Goal: Information Seeking & Learning: Learn about a topic

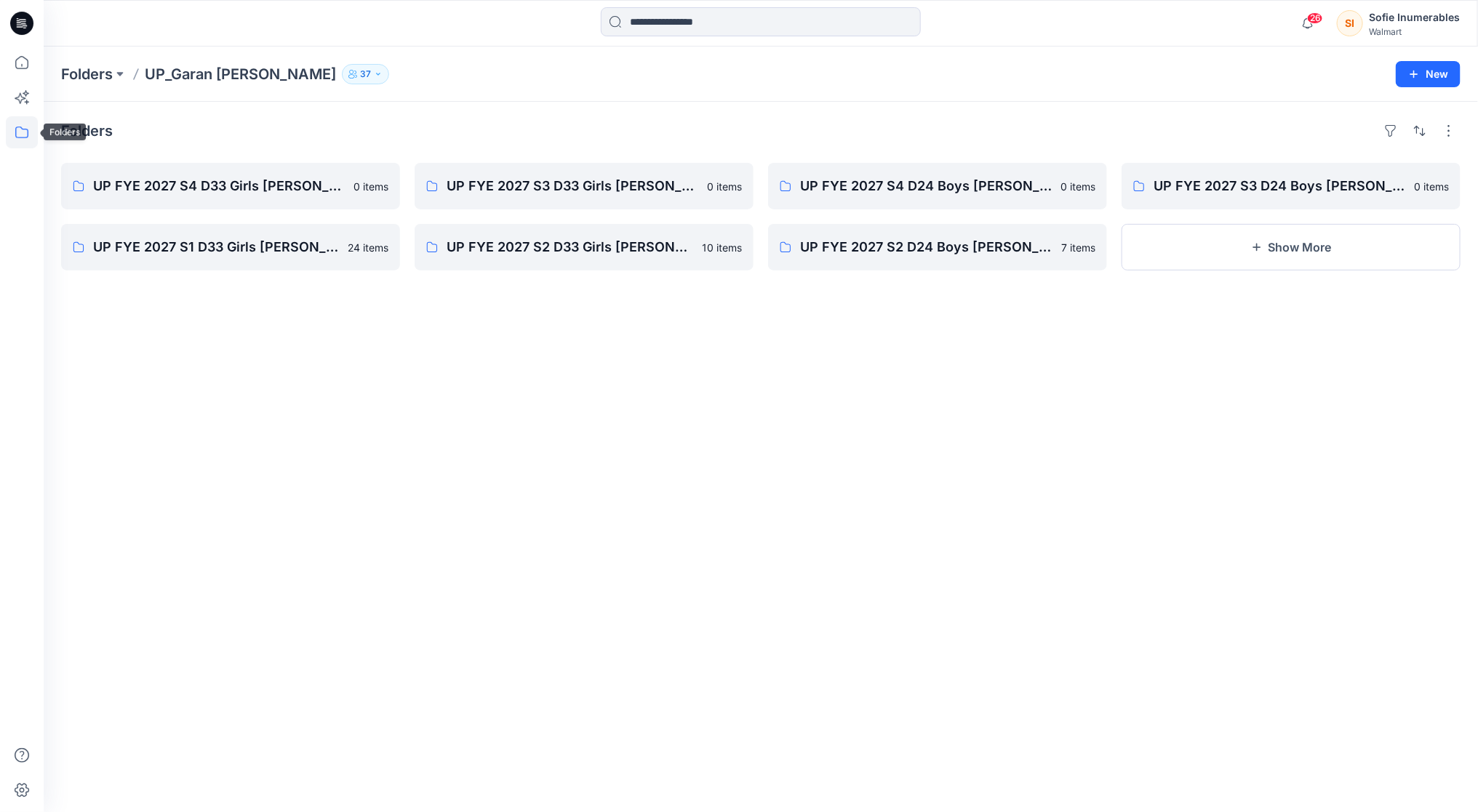
click at [21, 136] on icon at bounding box center [22, 132] width 32 height 32
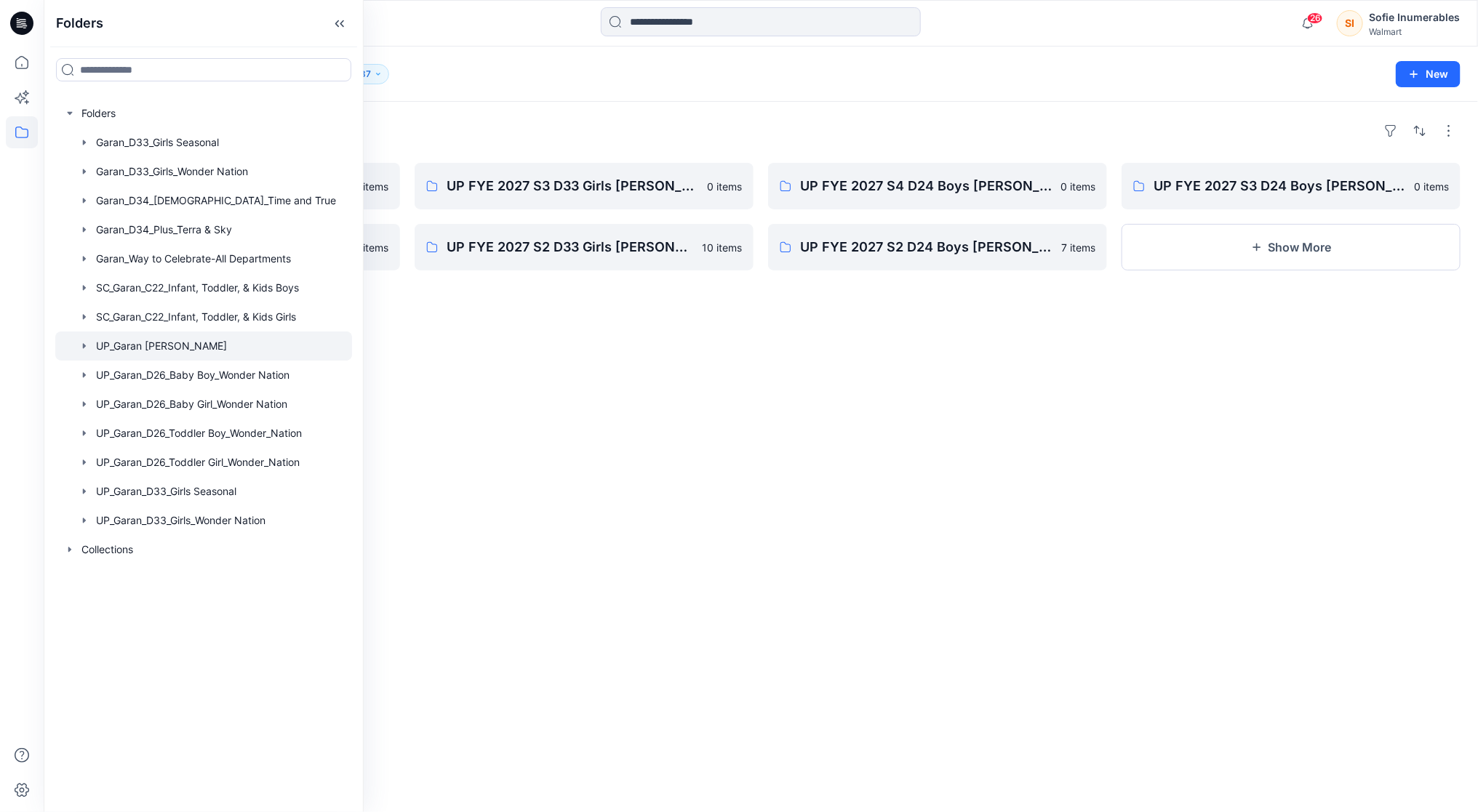
click at [90, 352] on icon "button" at bounding box center [84, 345] width 12 height 12
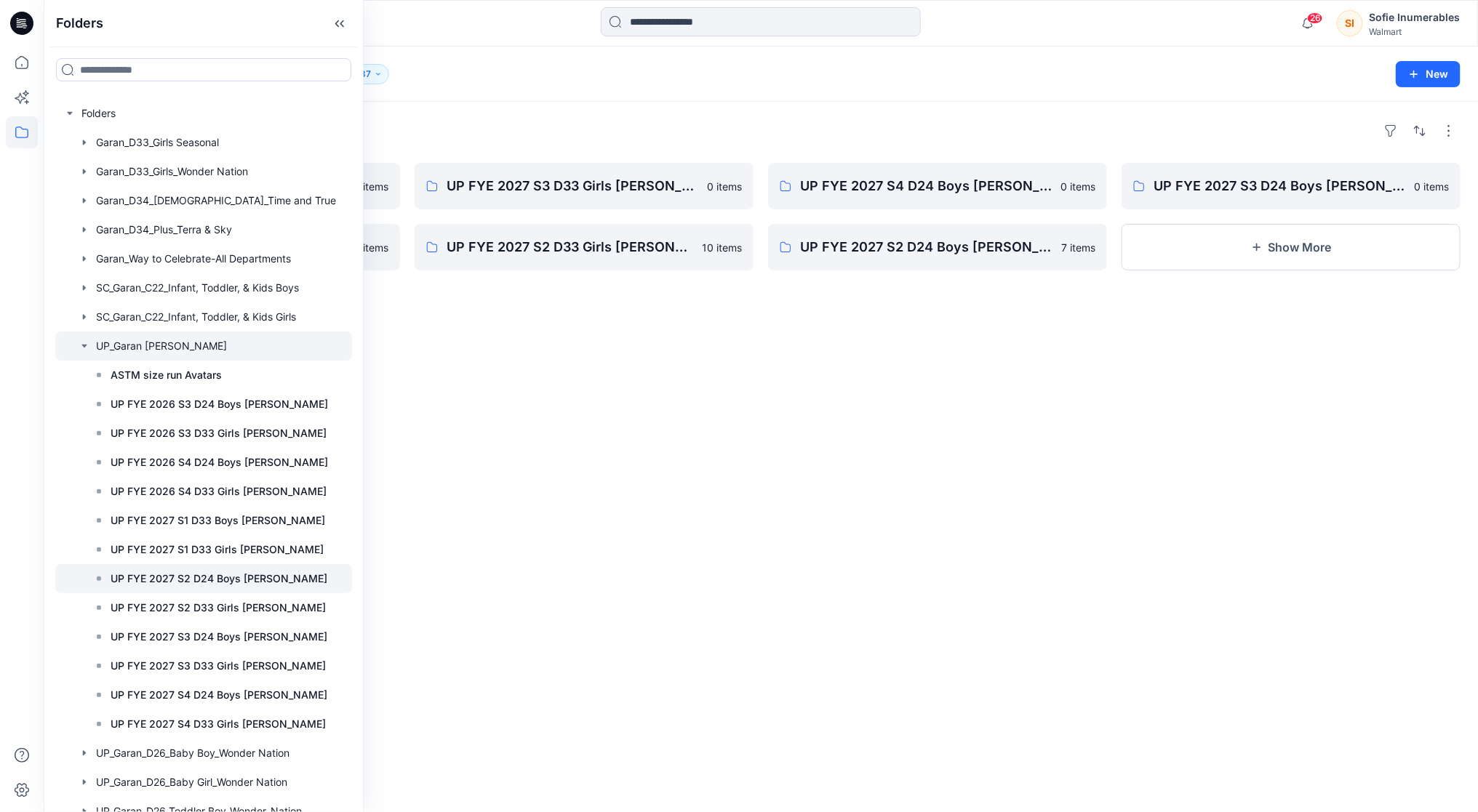
scroll to position [224, 0]
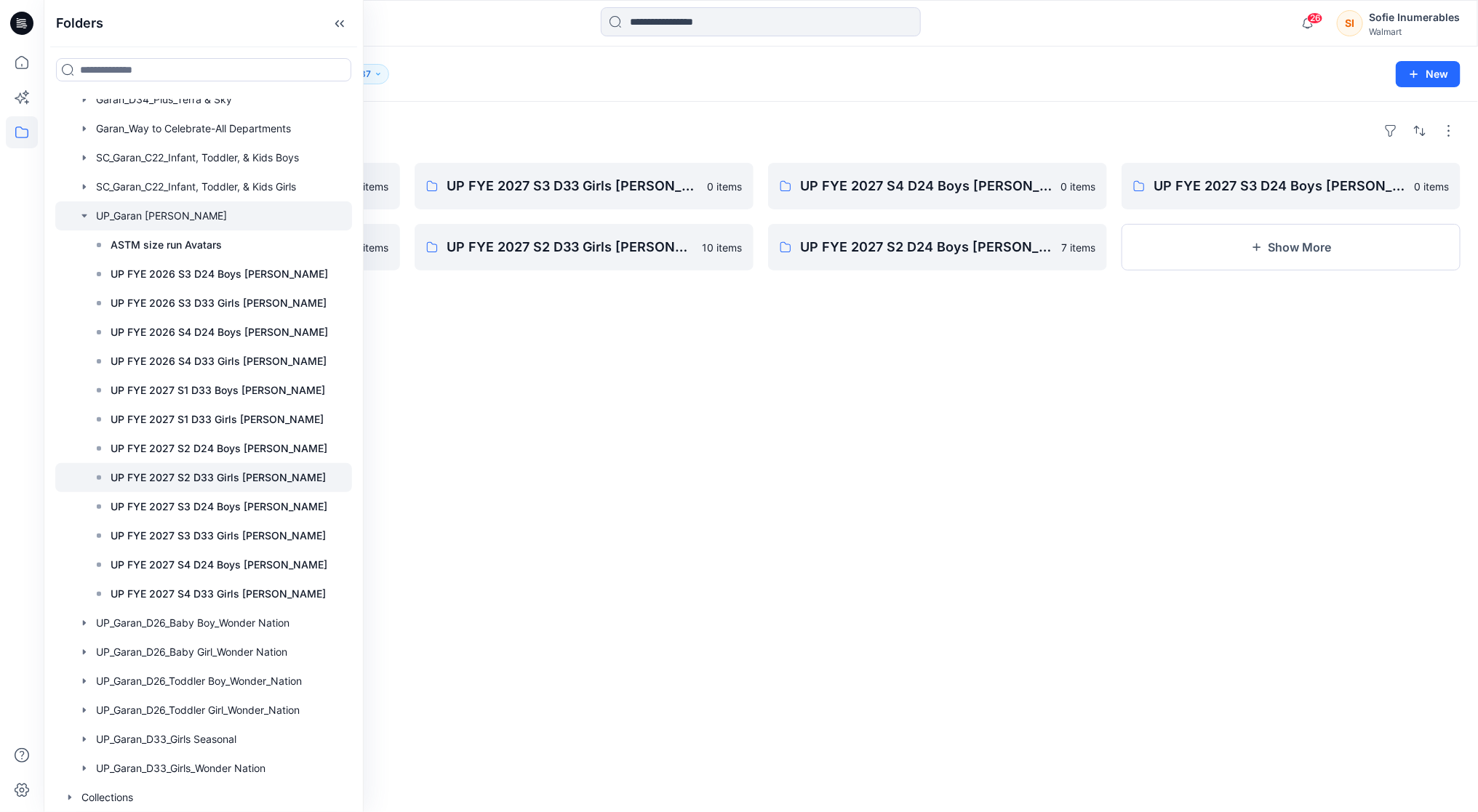
click at [272, 469] on p "UP FYE 2027 S2 D33 Girls [PERSON_NAME]" at bounding box center [218, 478] width 215 height 18
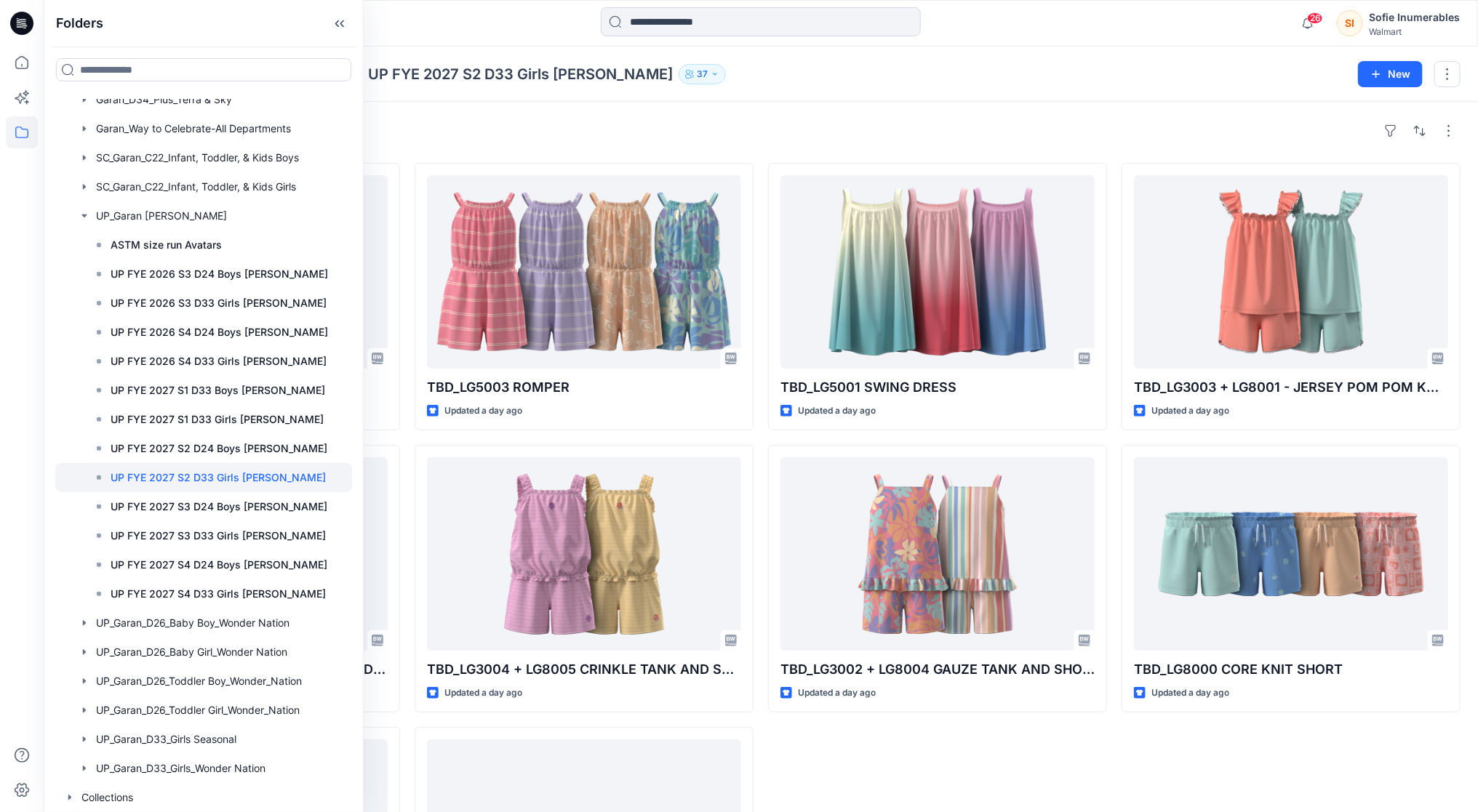
drag, startPoint x: 476, startPoint y: 147, endPoint x: 434, endPoint y: 127, distance: 46.5
click at [475, 142] on div "Styles" at bounding box center [761, 131] width 1399 height 23
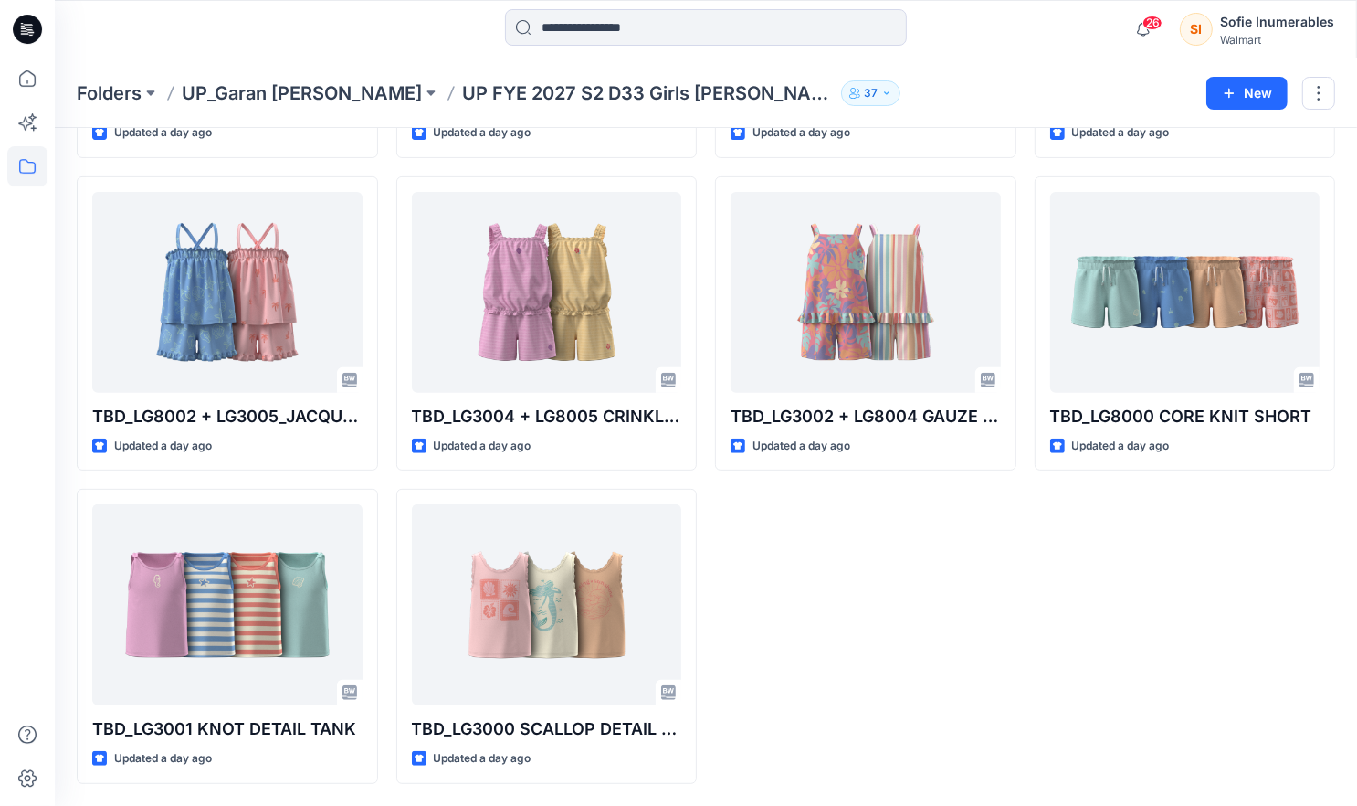
scroll to position [332, 0]
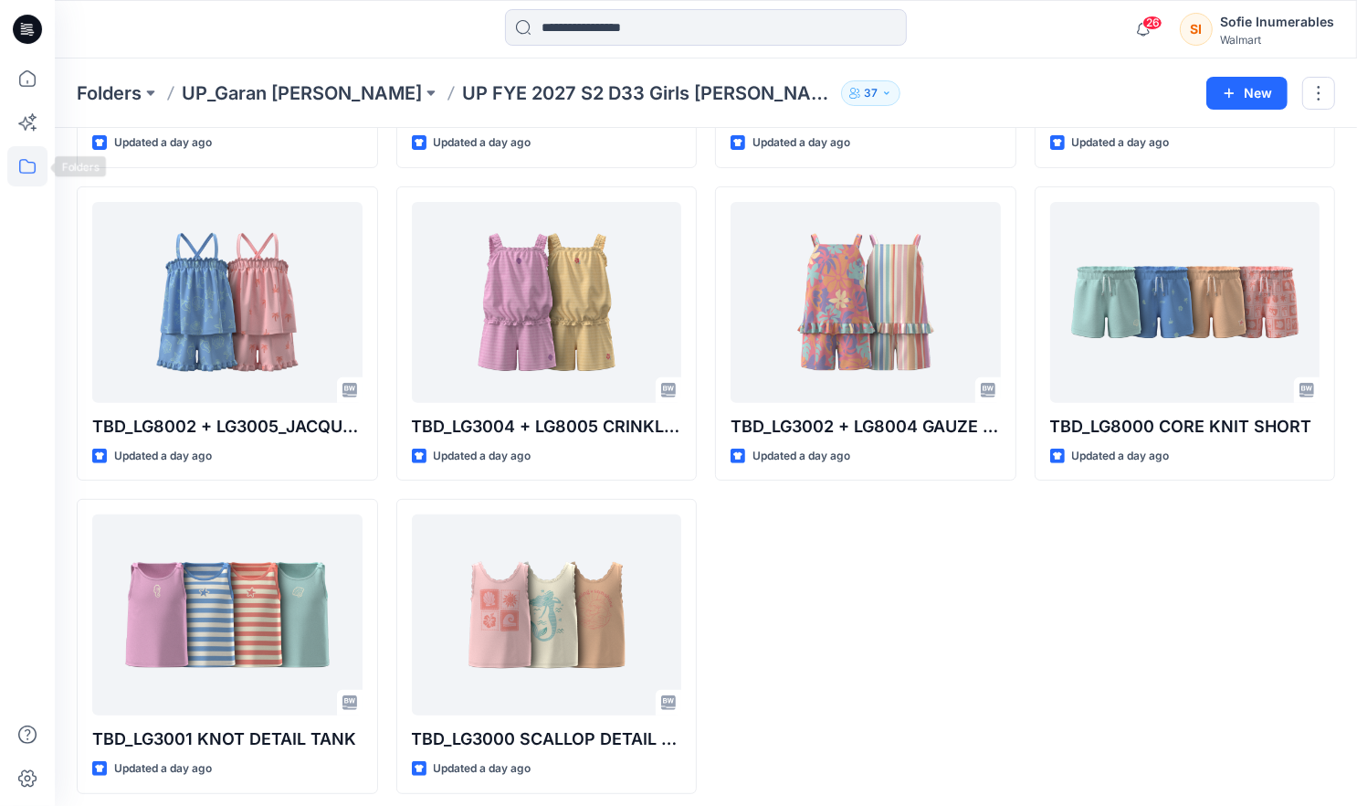
drag, startPoint x: 26, startPoint y: 164, endPoint x: 24, endPoint y: 176, distance: 12.2
click at [26, 164] on icon at bounding box center [27, 166] width 40 height 40
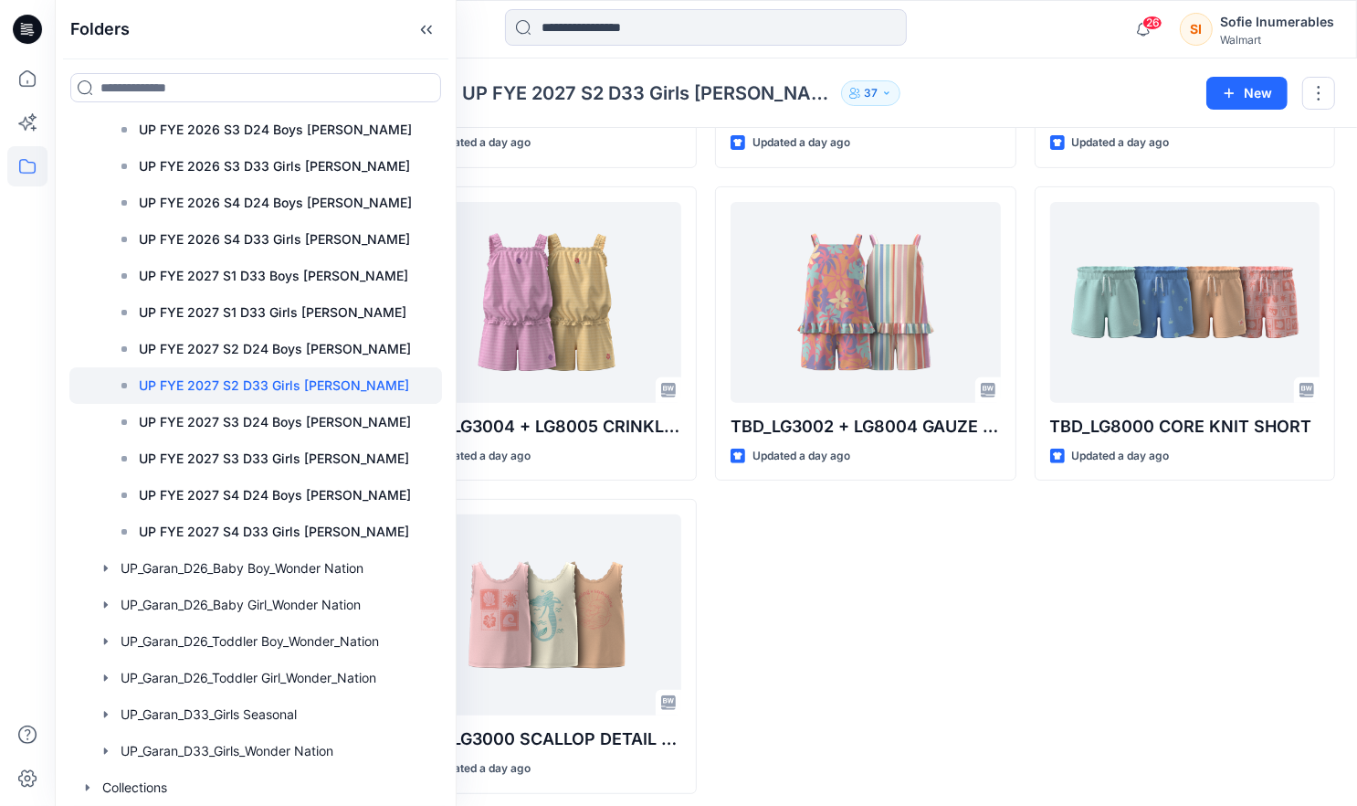
scroll to position [496, 0]
click at [322, 338] on p "UP FYE 2027 S2 D24 Boys Littles" at bounding box center [275, 349] width 272 height 22
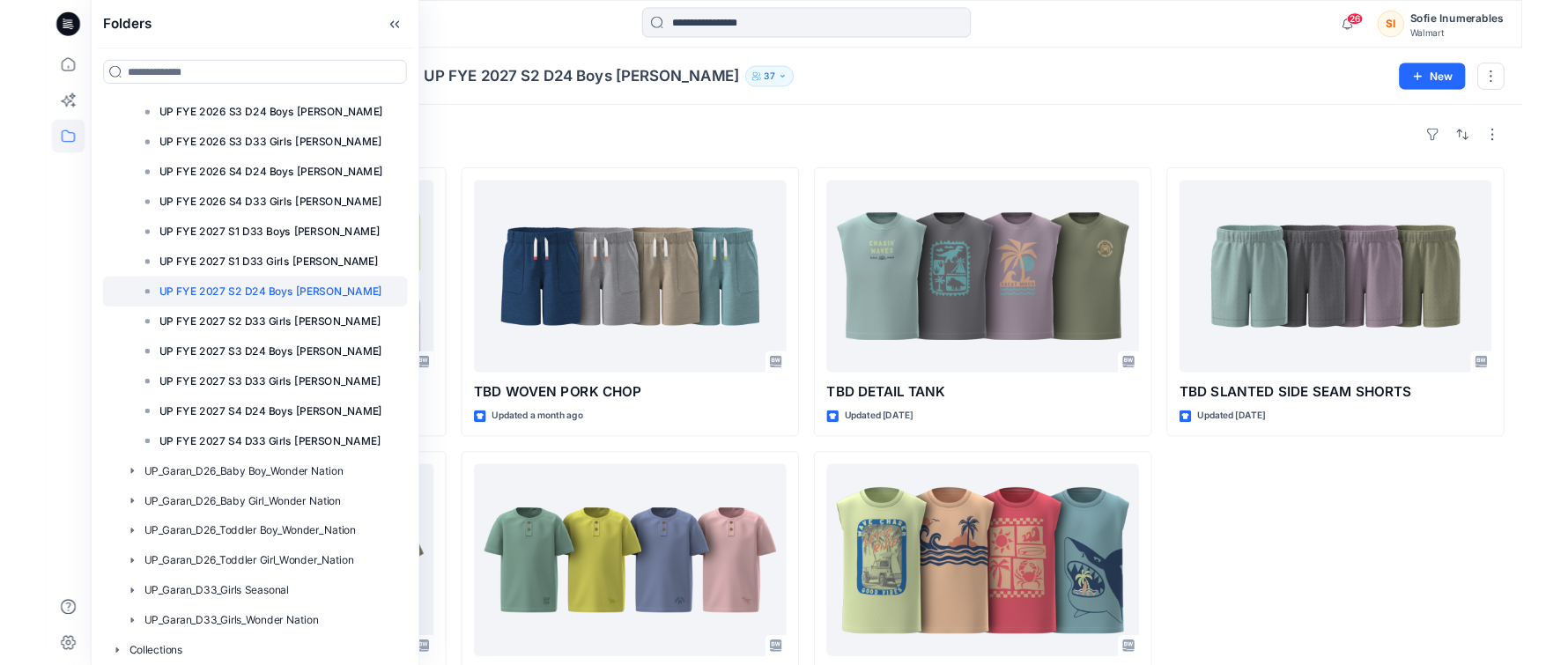
scroll to position [478, 0]
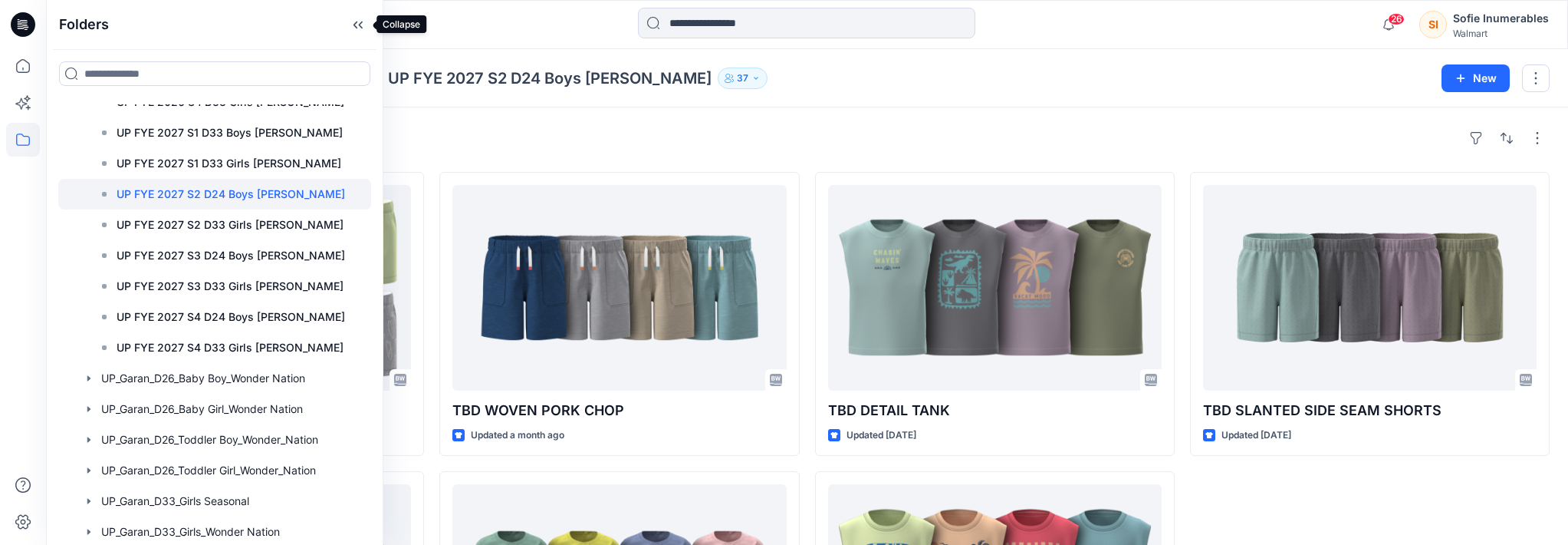
click at [359, 25] on icon at bounding box center [360, 25] width 4 height 8
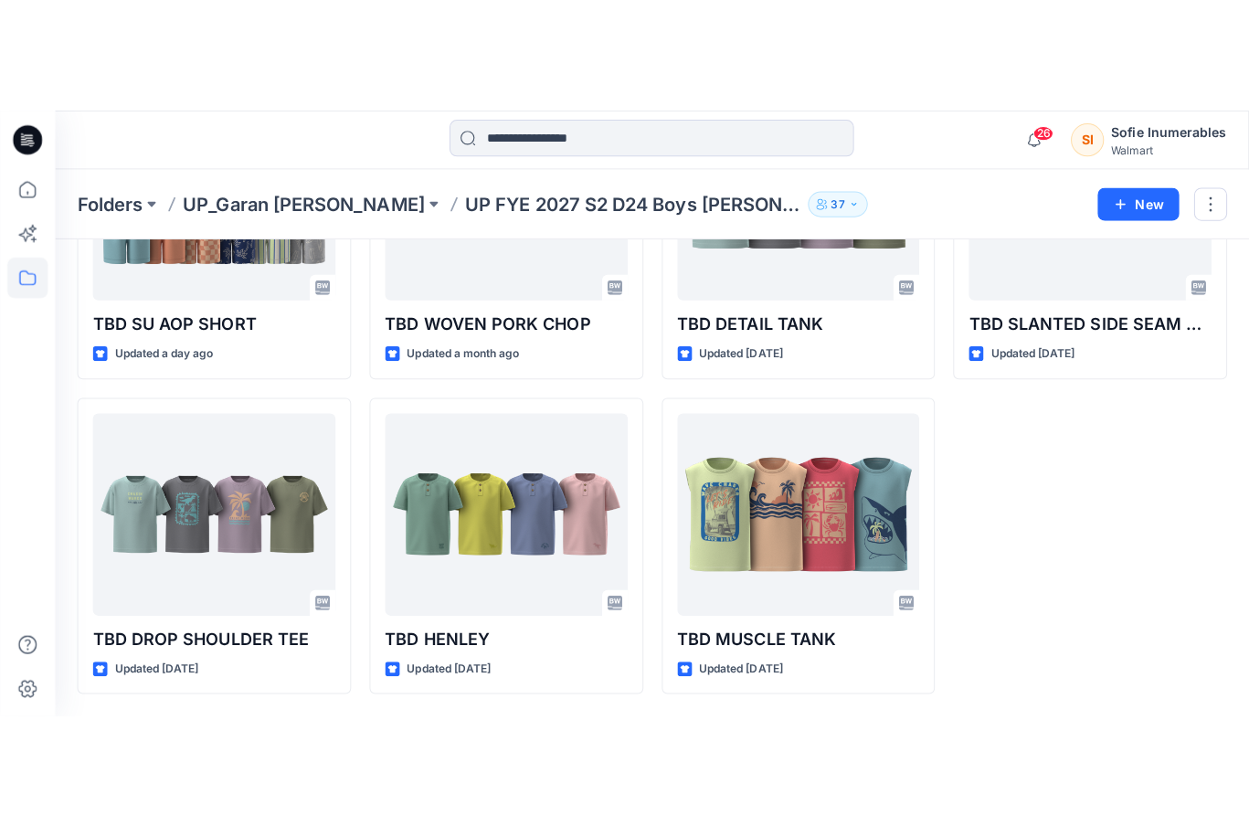
scroll to position [73, 0]
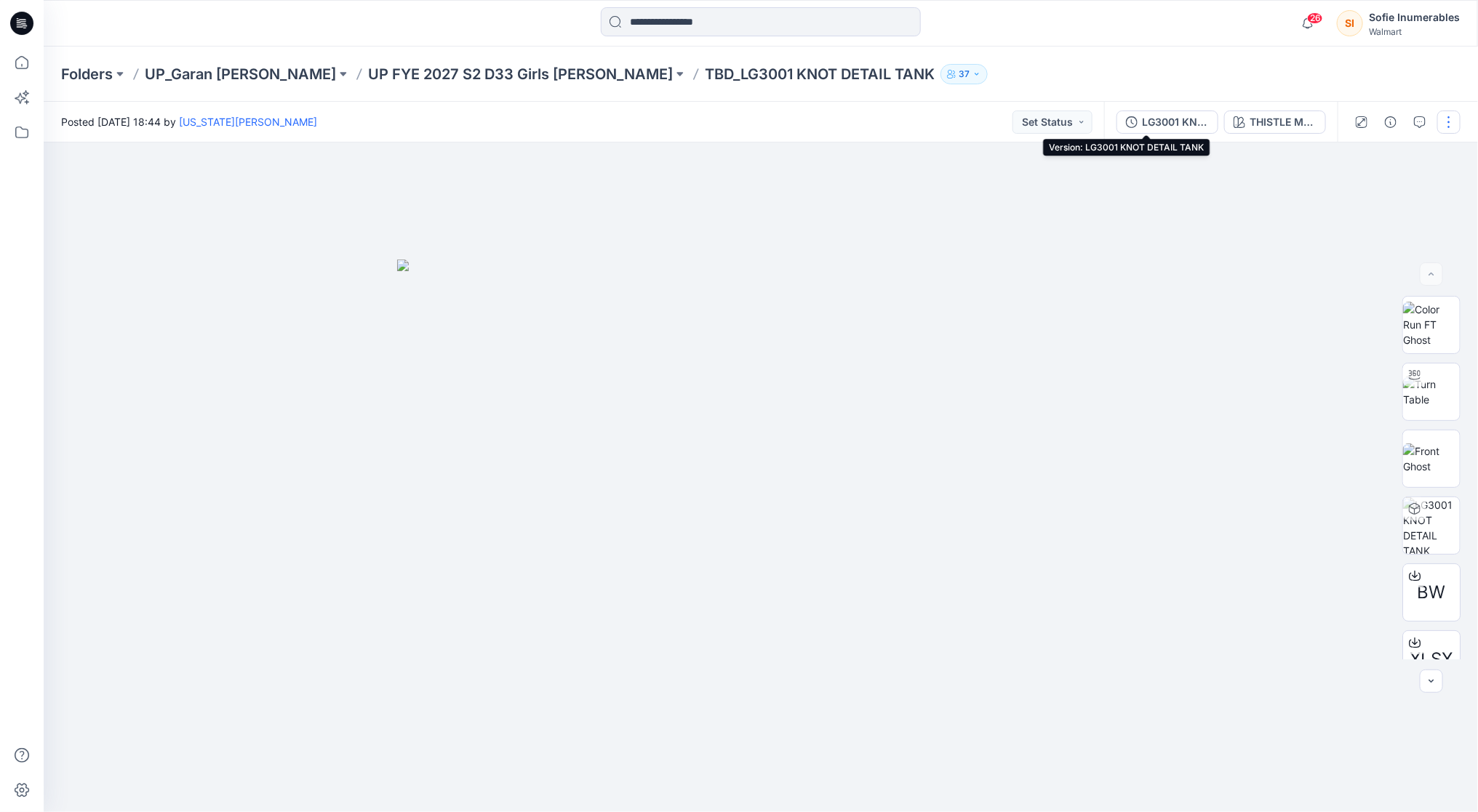
click at [1158, 123] on div "LG3001 KNOT DETAIL TANK" at bounding box center [1175, 122] width 67 height 16
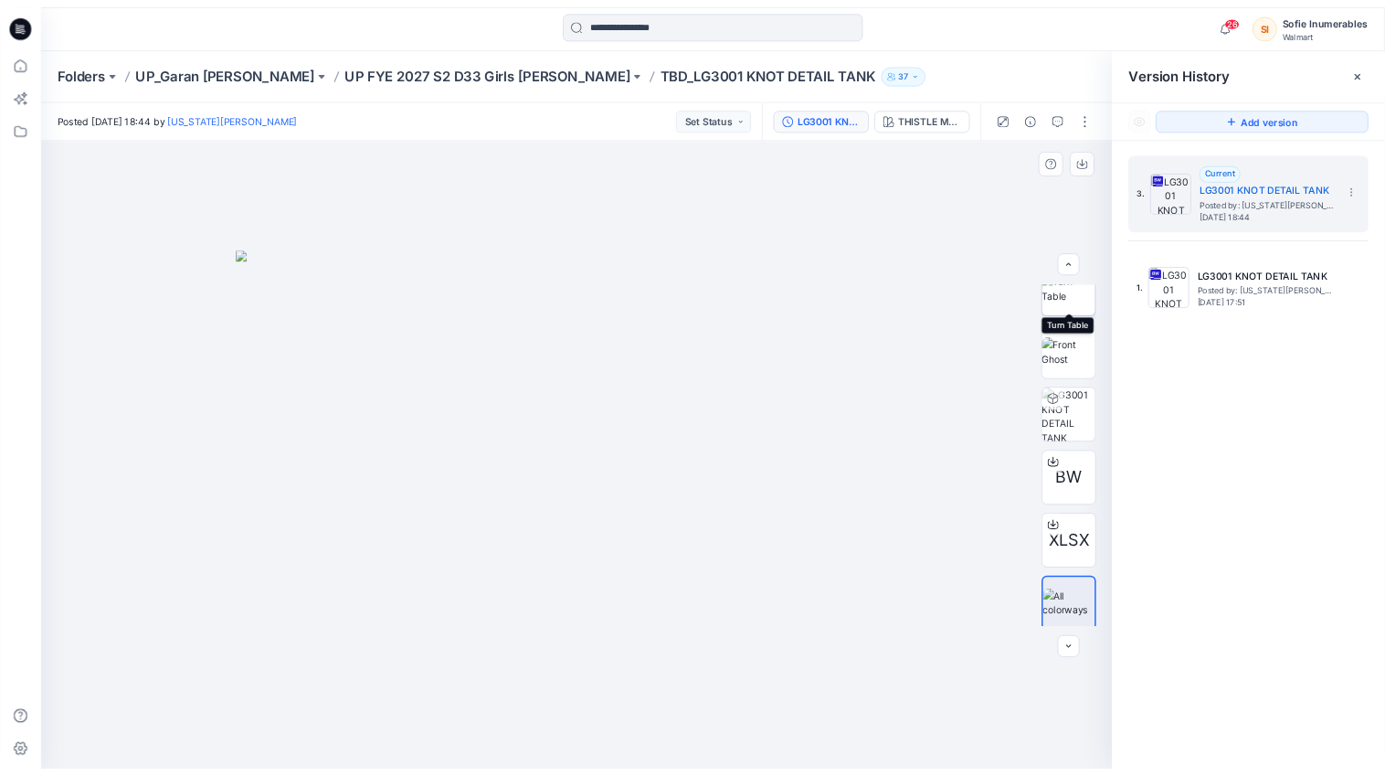
scroll to position [120, 0]
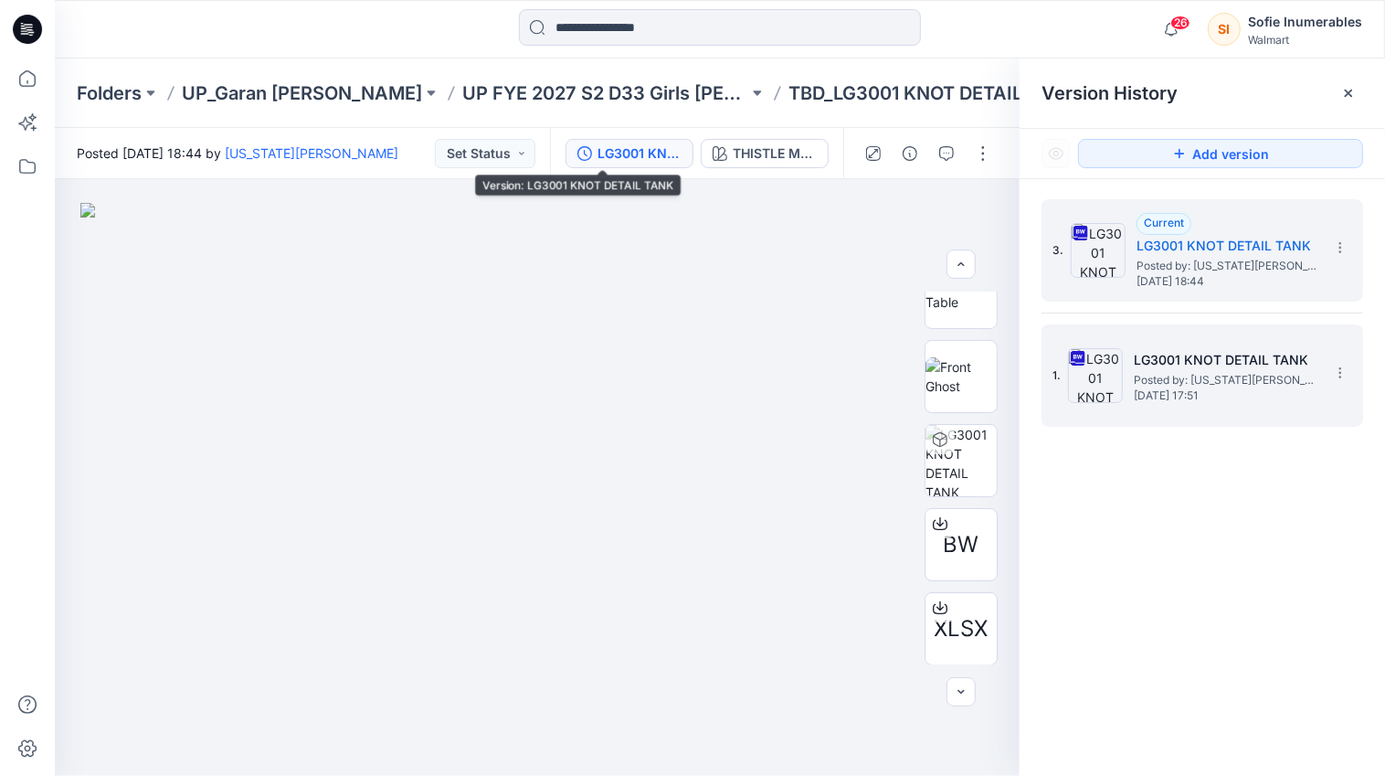
click at [1191, 386] on span "Posted by: [US_STATE][PERSON_NAME]" at bounding box center [1225, 380] width 183 height 18
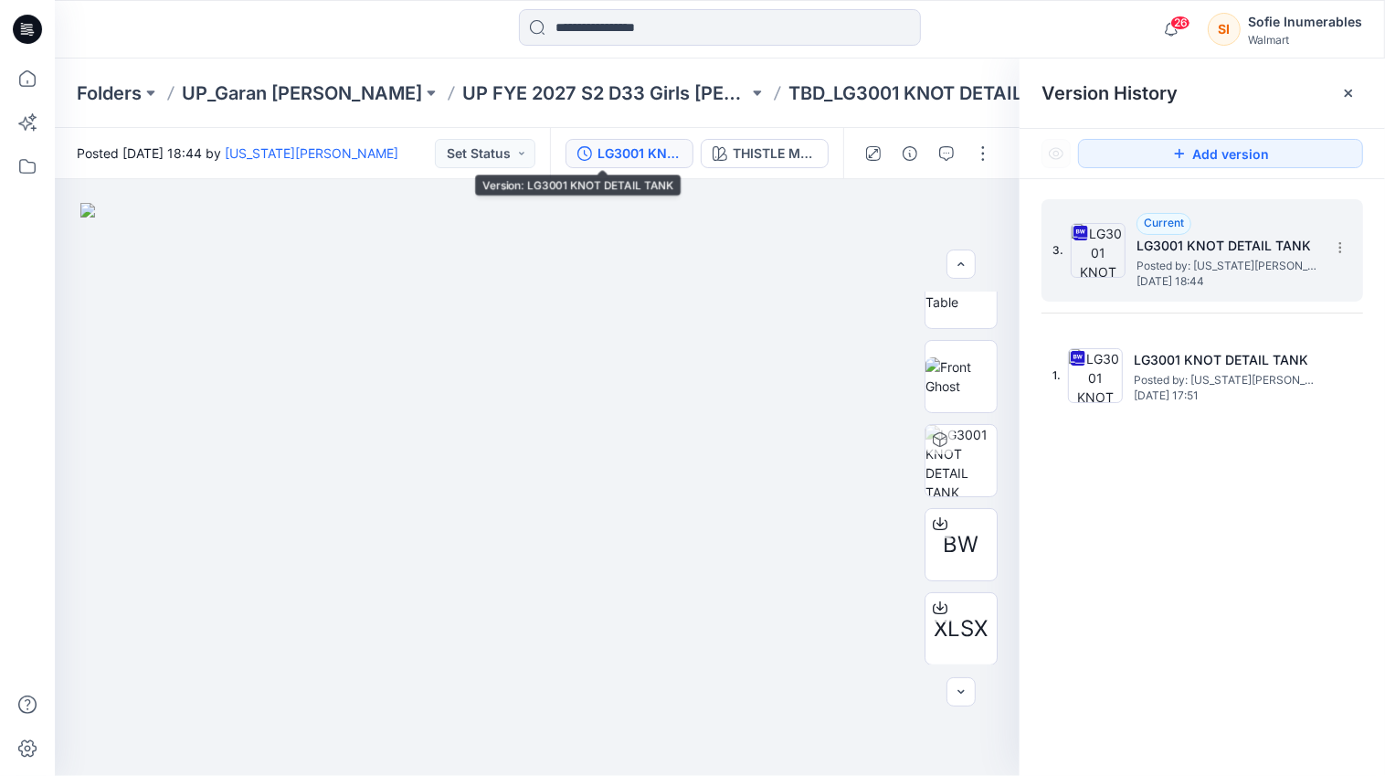
scroll to position [0, 0]
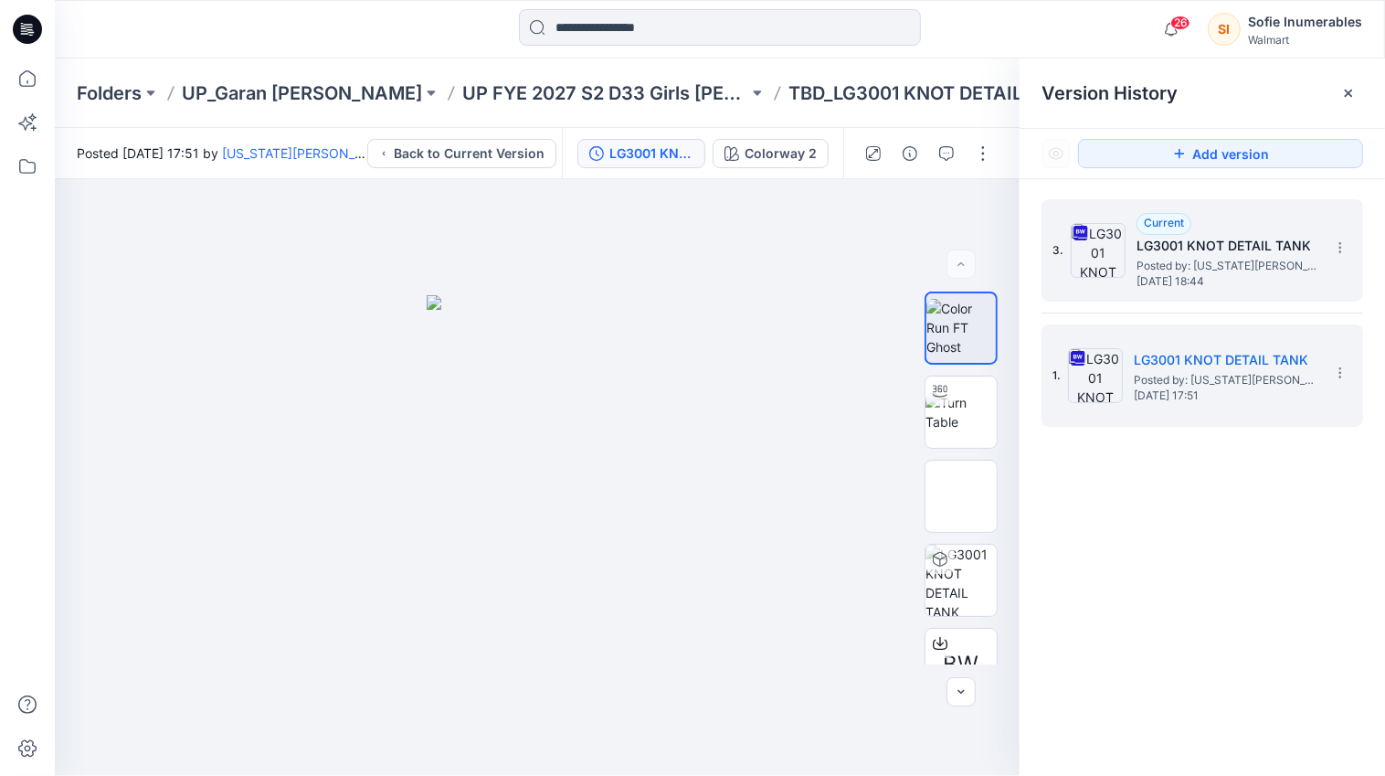
click at [1243, 245] on h5 "LG3001 KNOT DETAIL TANK" at bounding box center [1227, 246] width 183 height 22
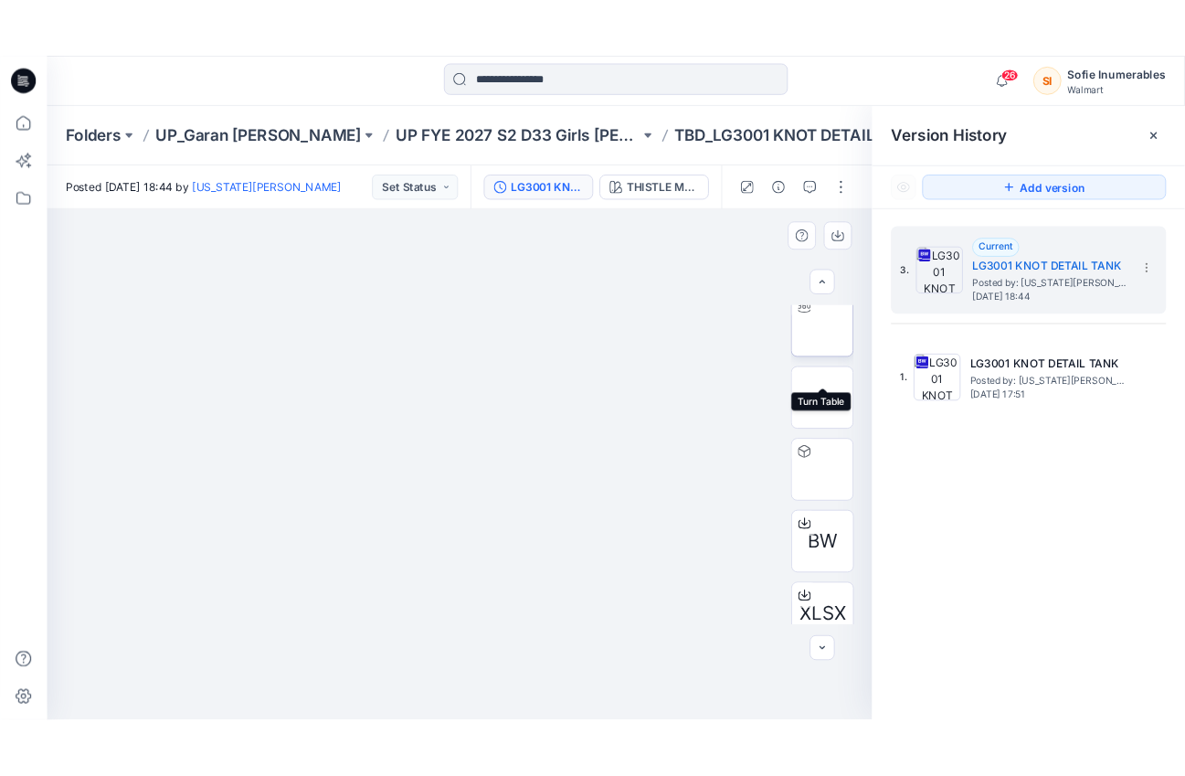
scroll to position [205, 0]
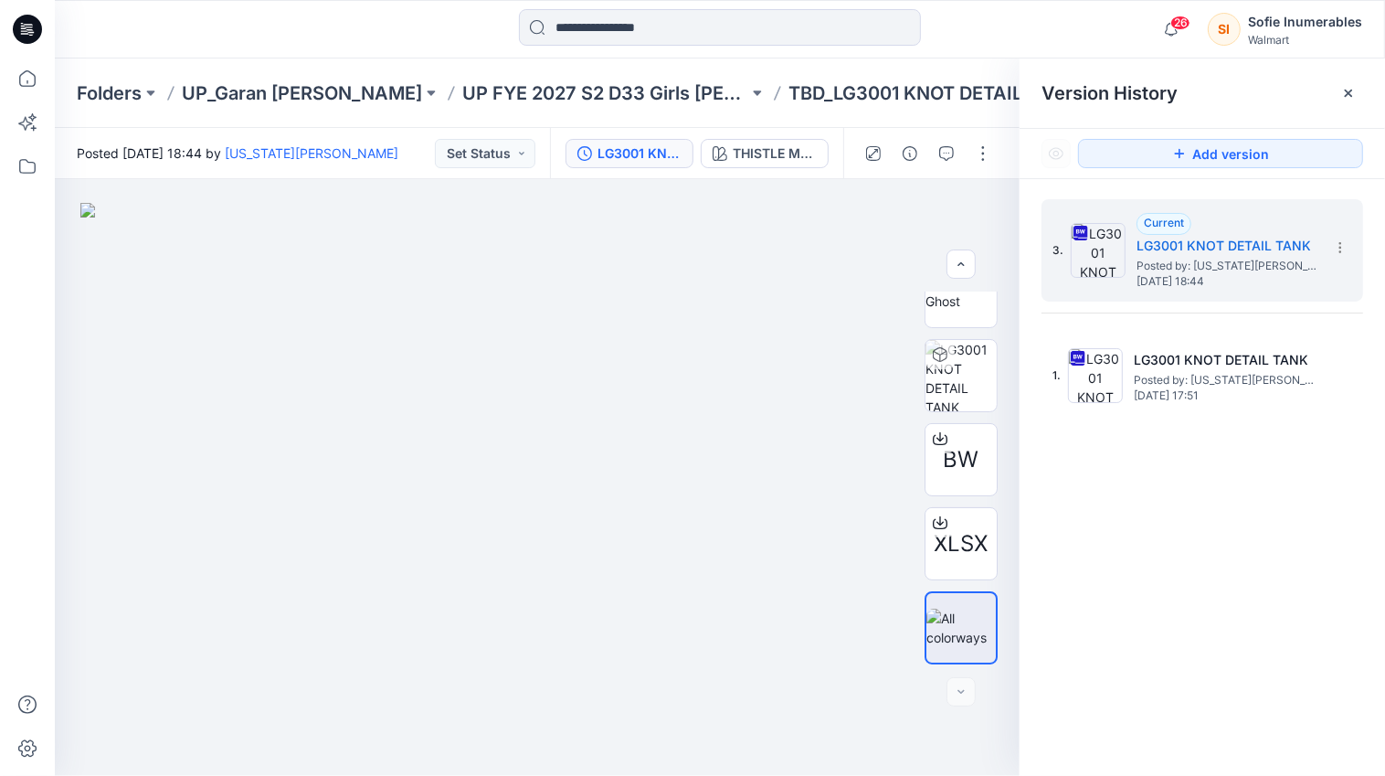
click at [1355, 91] on icon at bounding box center [1348, 93] width 15 height 15
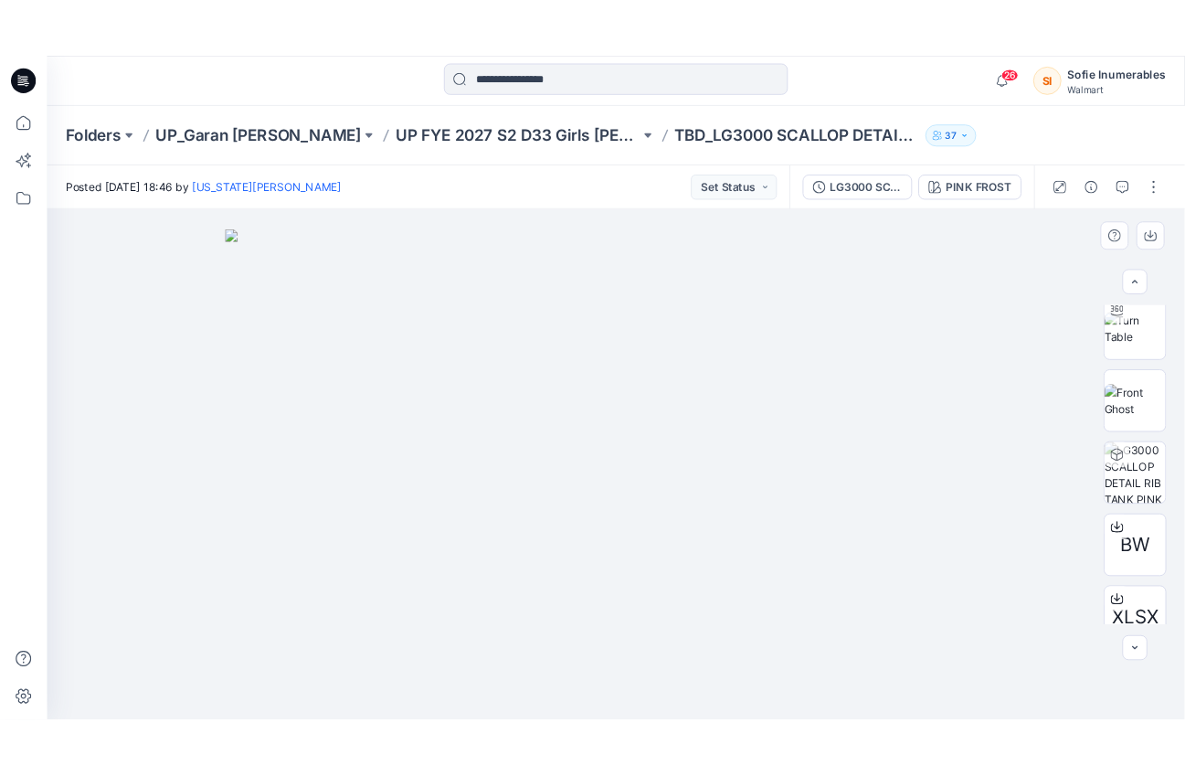
scroll to position [205, 0]
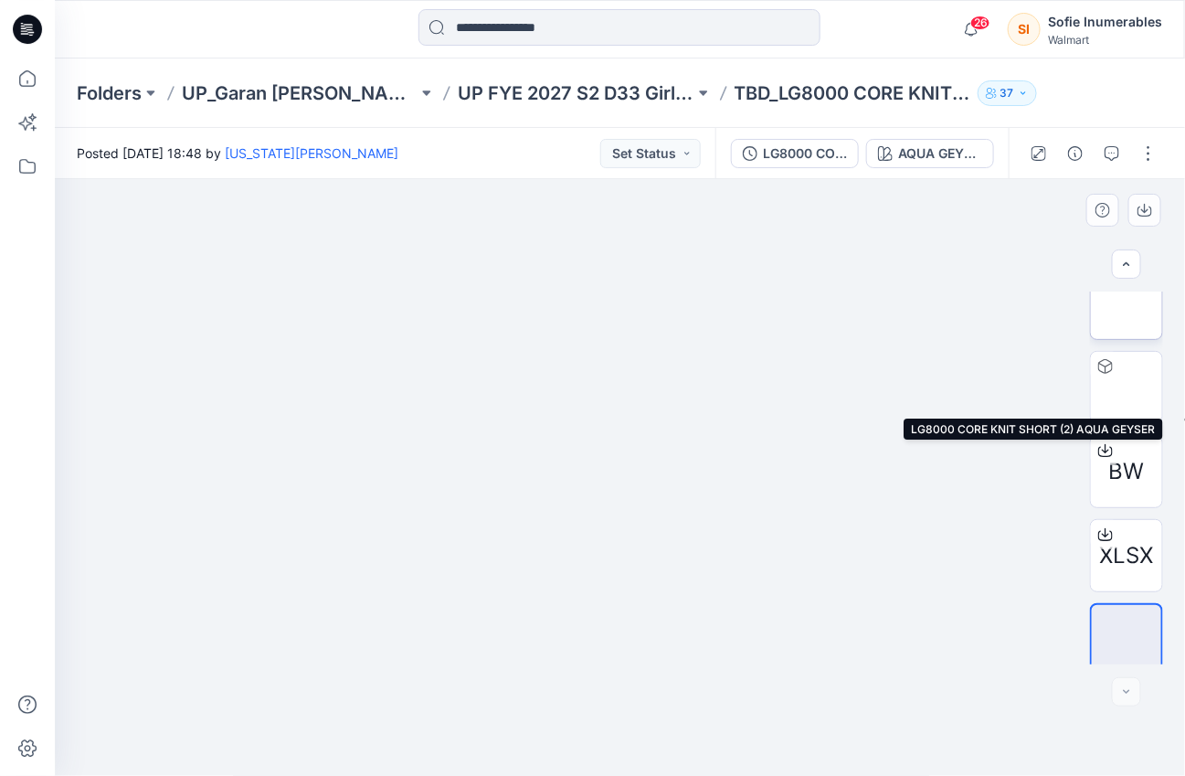
scroll to position [205, 0]
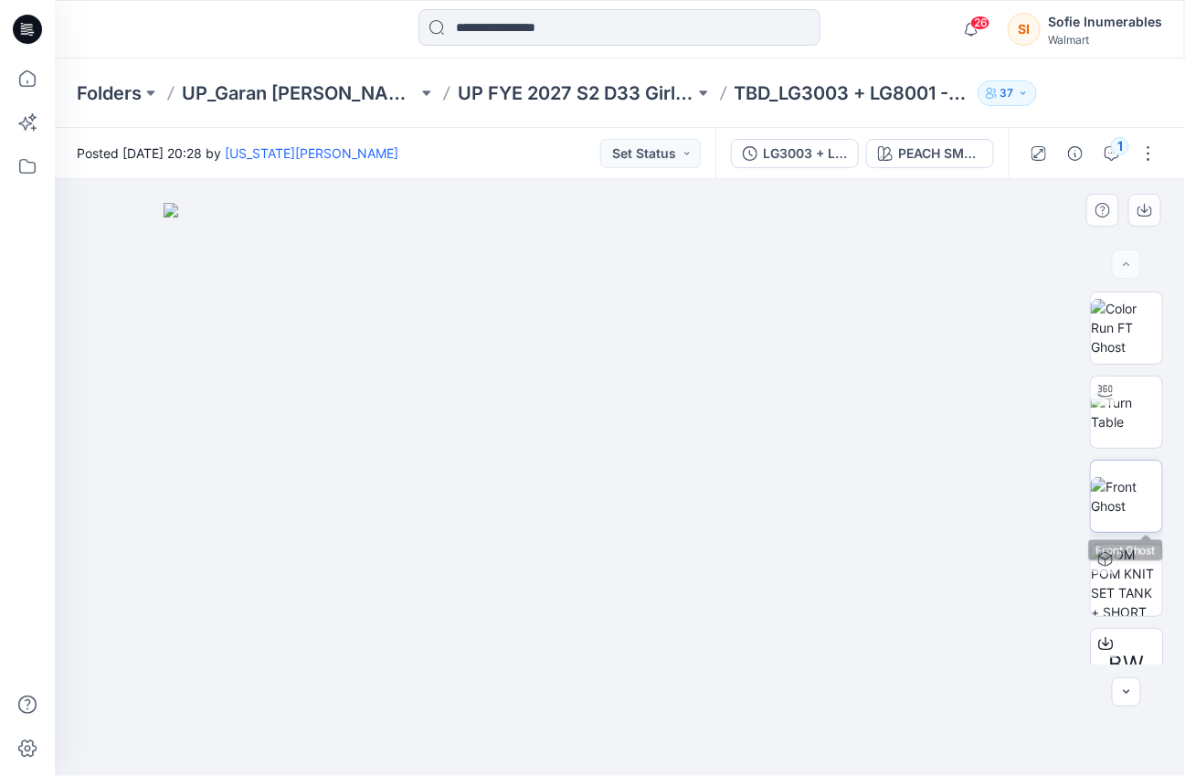
scroll to position [205, 0]
click at [1143, 401] on img at bounding box center [1126, 412] width 71 height 38
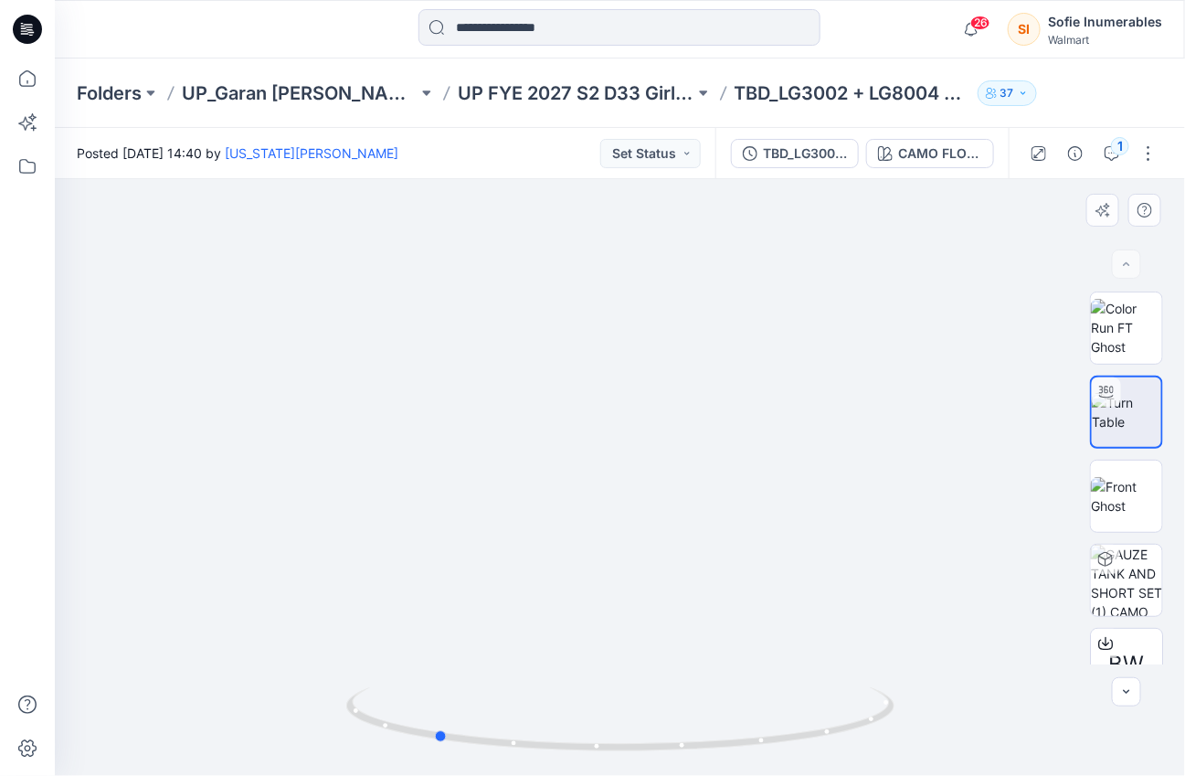
drag, startPoint x: 919, startPoint y: 517, endPoint x: 736, endPoint y: 547, distance: 185.2
click at [736, 551] on div at bounding box center [620, 477] width 1130 height 596
click at [1121, 329] on img at bounding box center [1126, 328] width 71 height 58
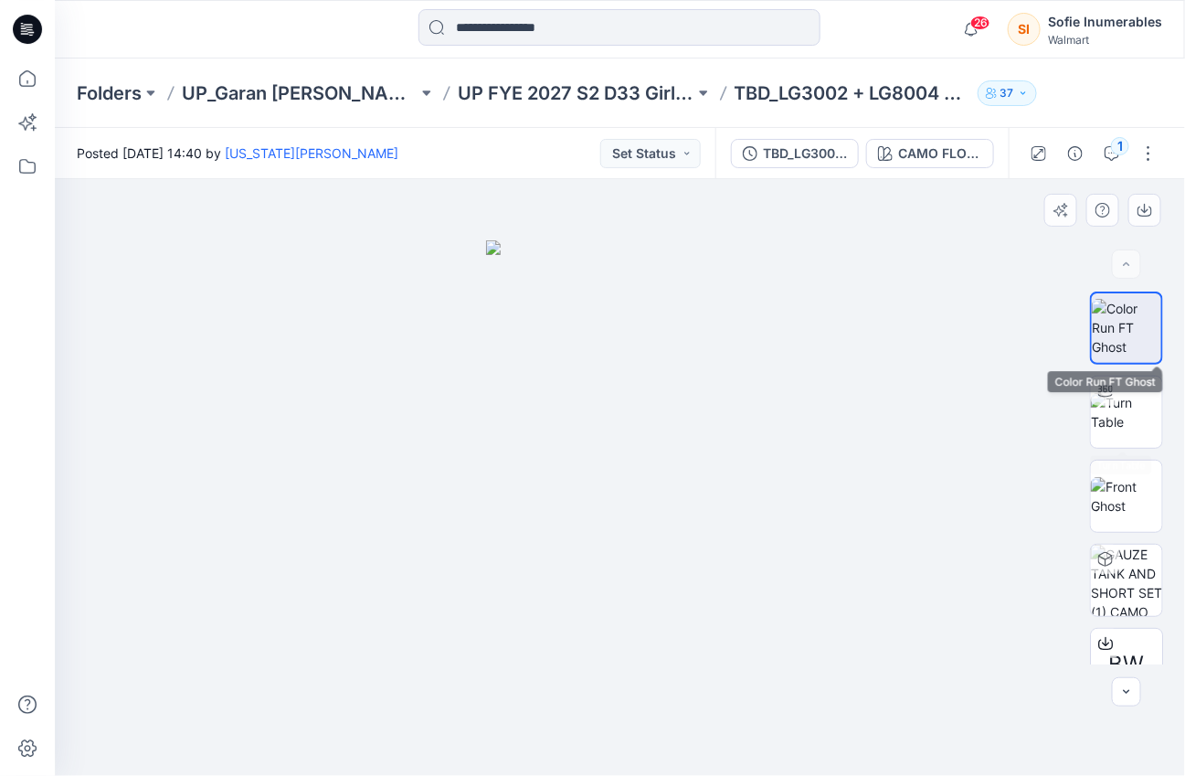
click at [1129, 324] on img at bounding box center [1126, 328] width 69 height 58
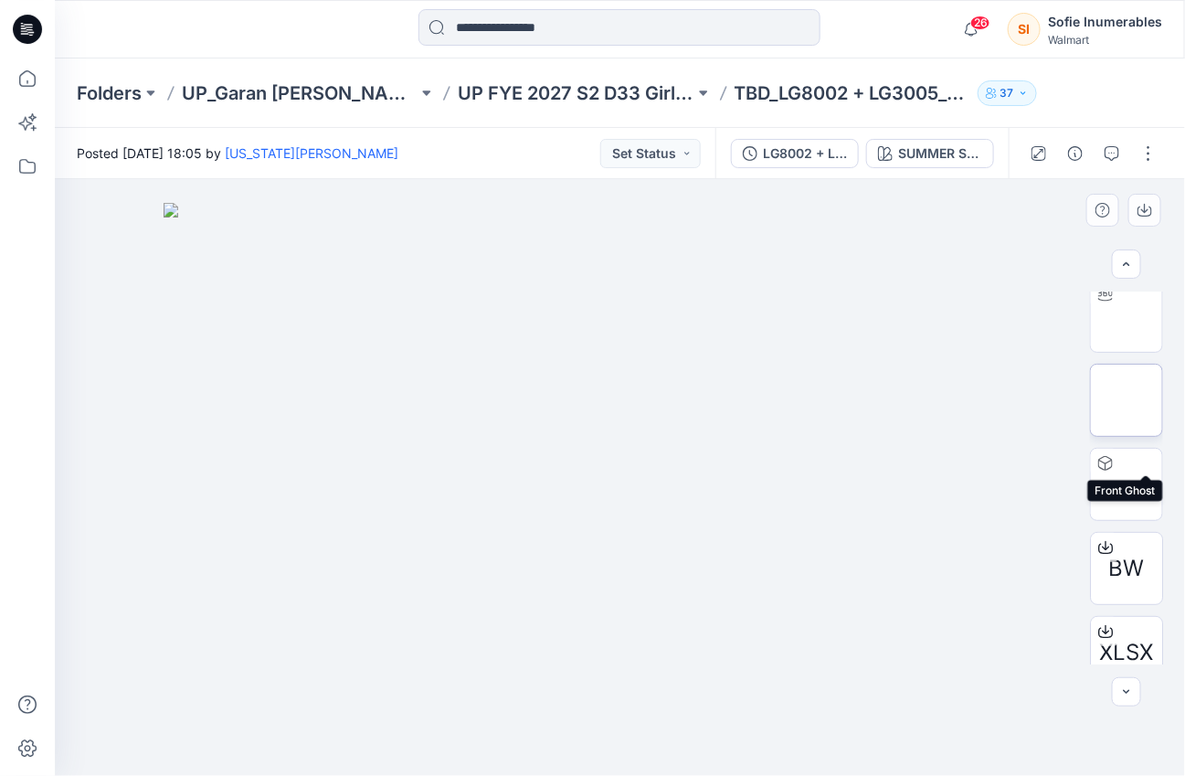
scroll to position [205, 0]
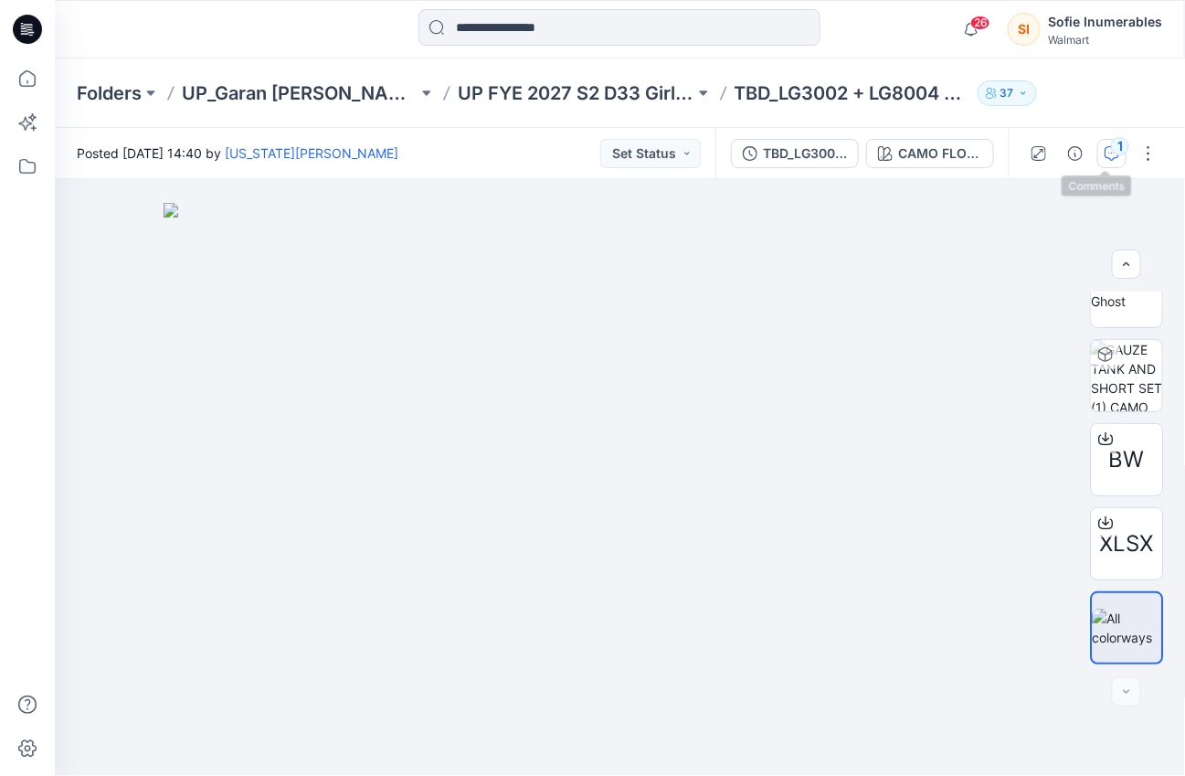
click at [1097, 149] on button "1" at bounding box center [1111, 153] width 29 height 29
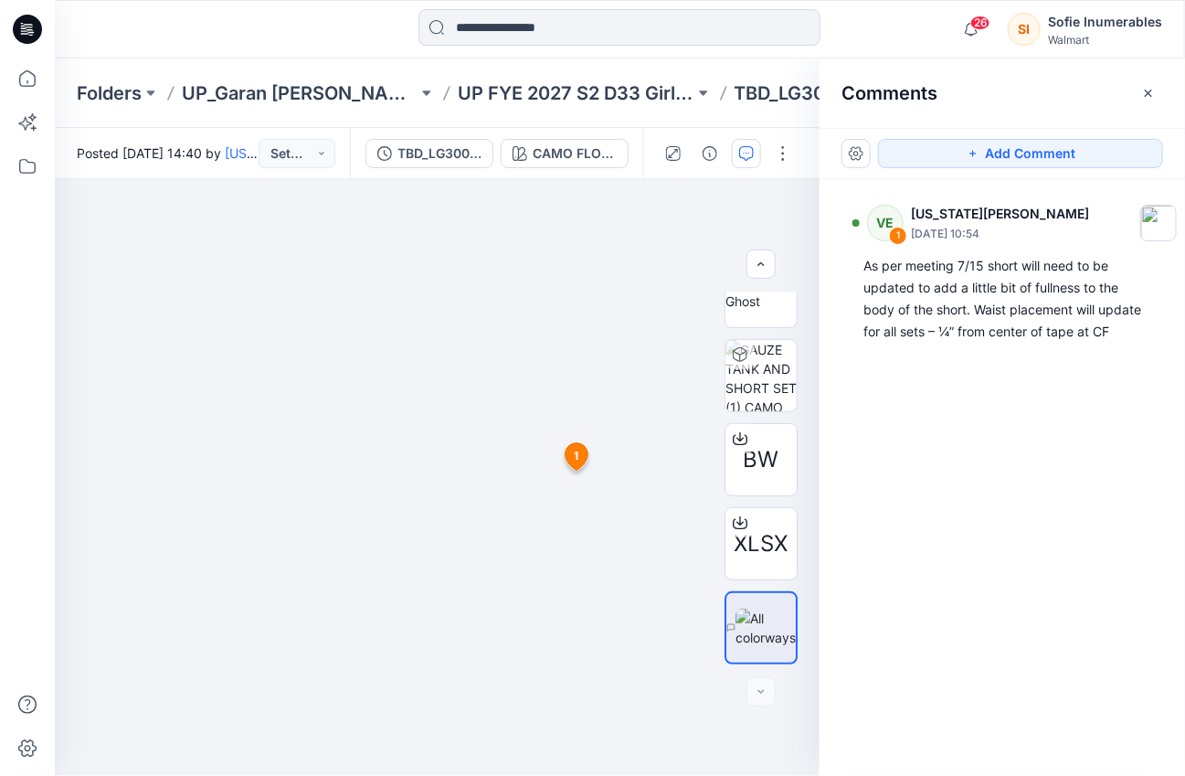
click at [1142, 94] on icon "button" at bounding box center [1148, 93] width 15 height 15
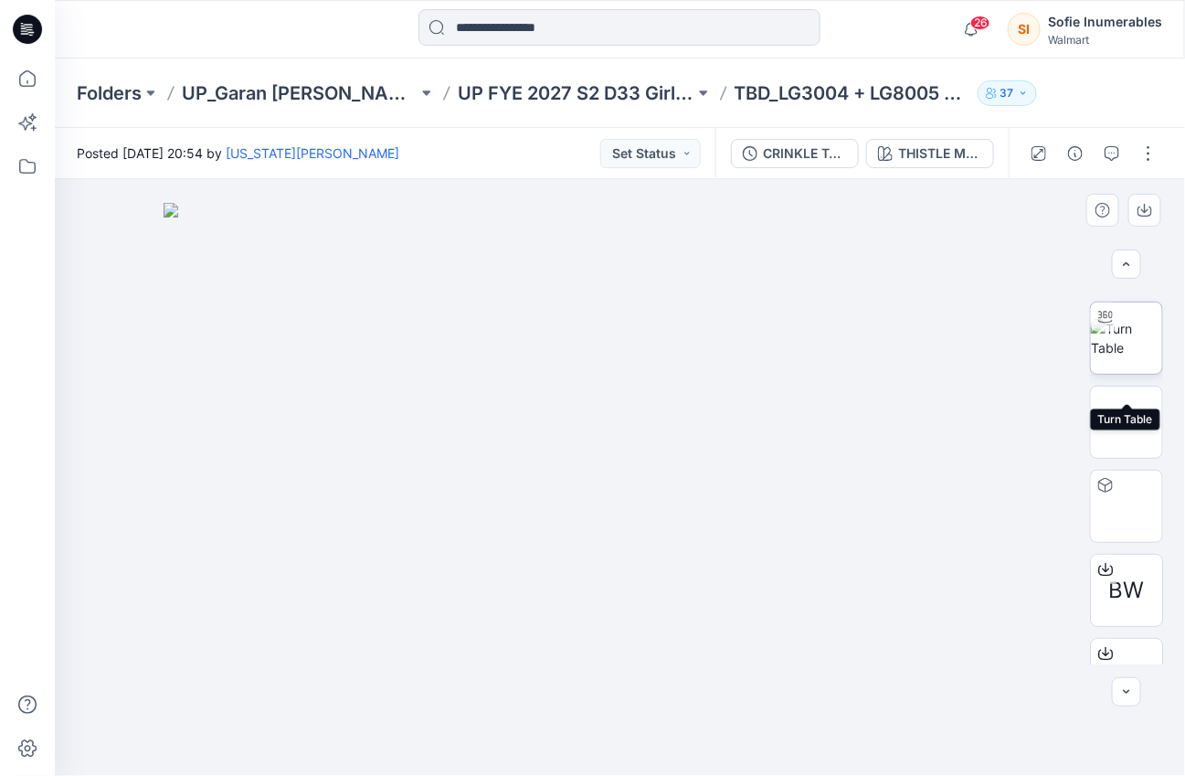
scroll to position [205, 0]
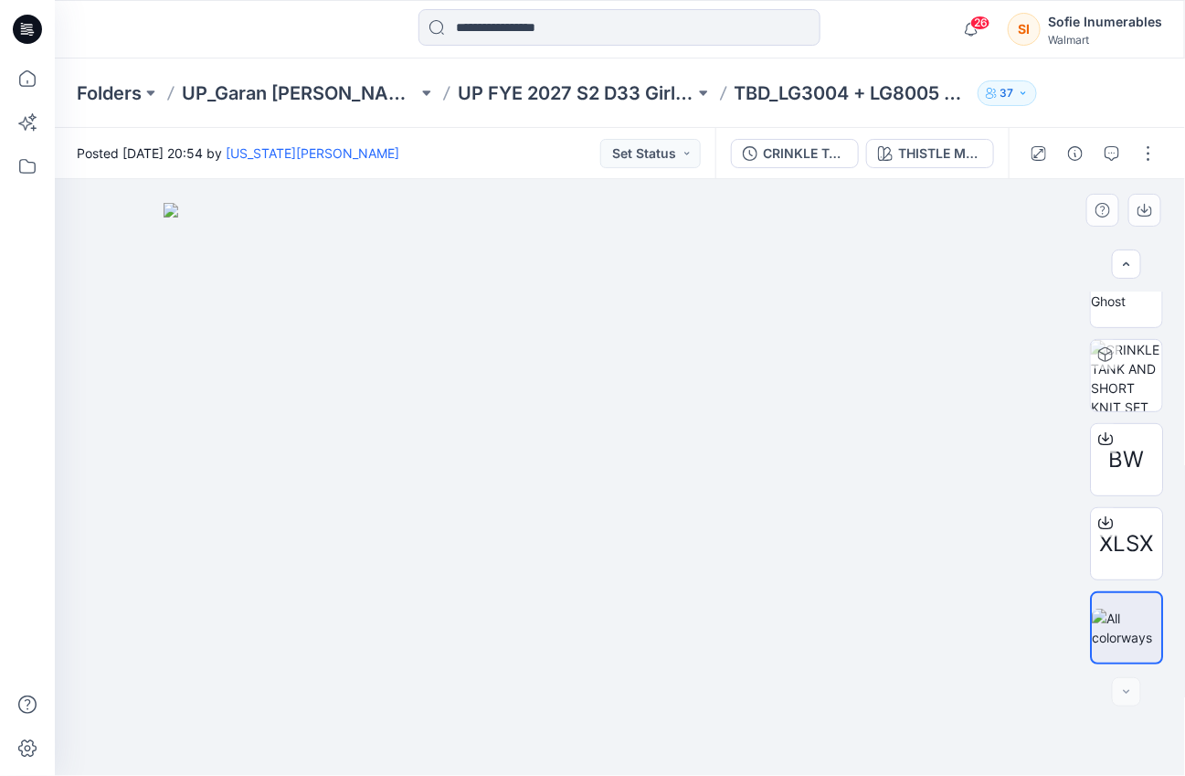
click at [1040, 732] on img at bounding box center [620, 489] width 913 height 572
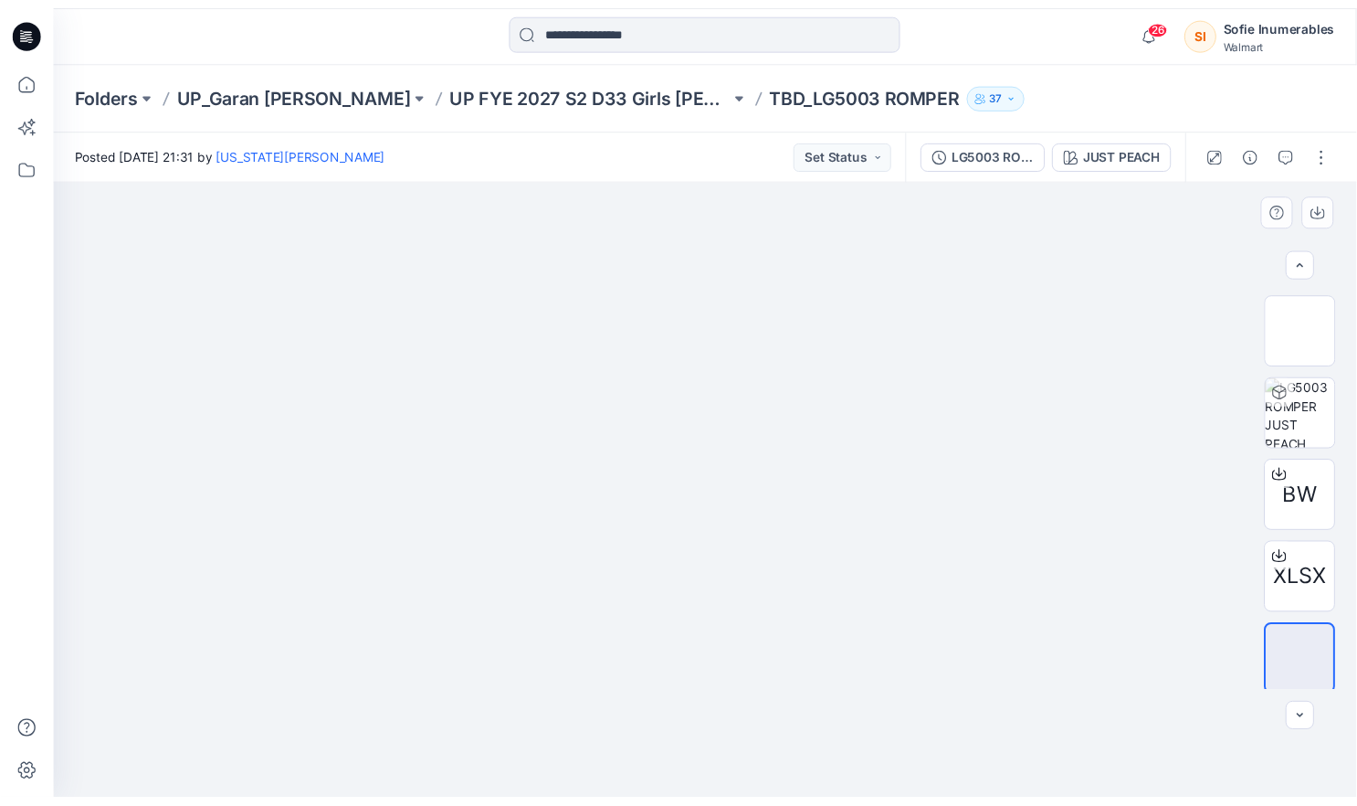
scroll to position [170, 0]
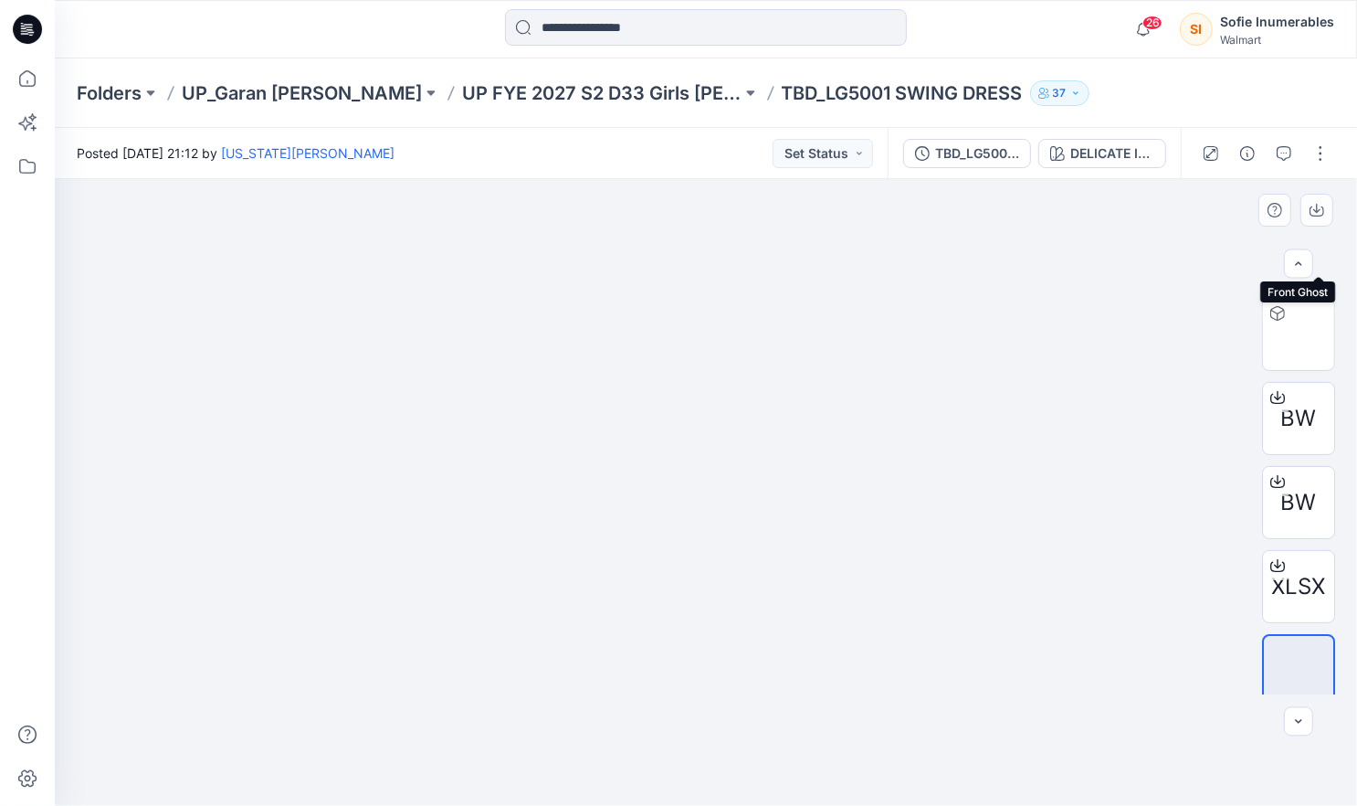
scroll to position [258, 0]
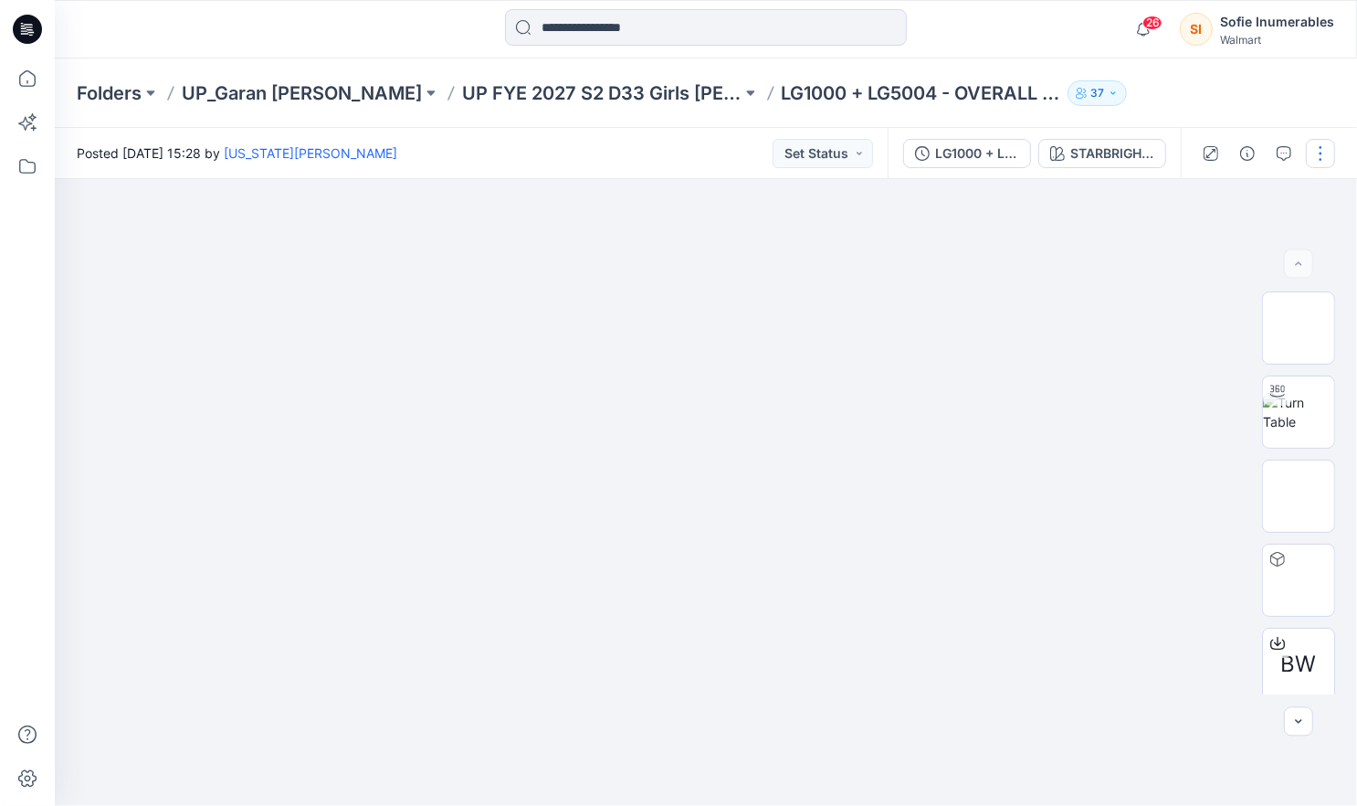
click at [1306, 155] on button "button" at bounding box center [1320, 153] width 29 height 29
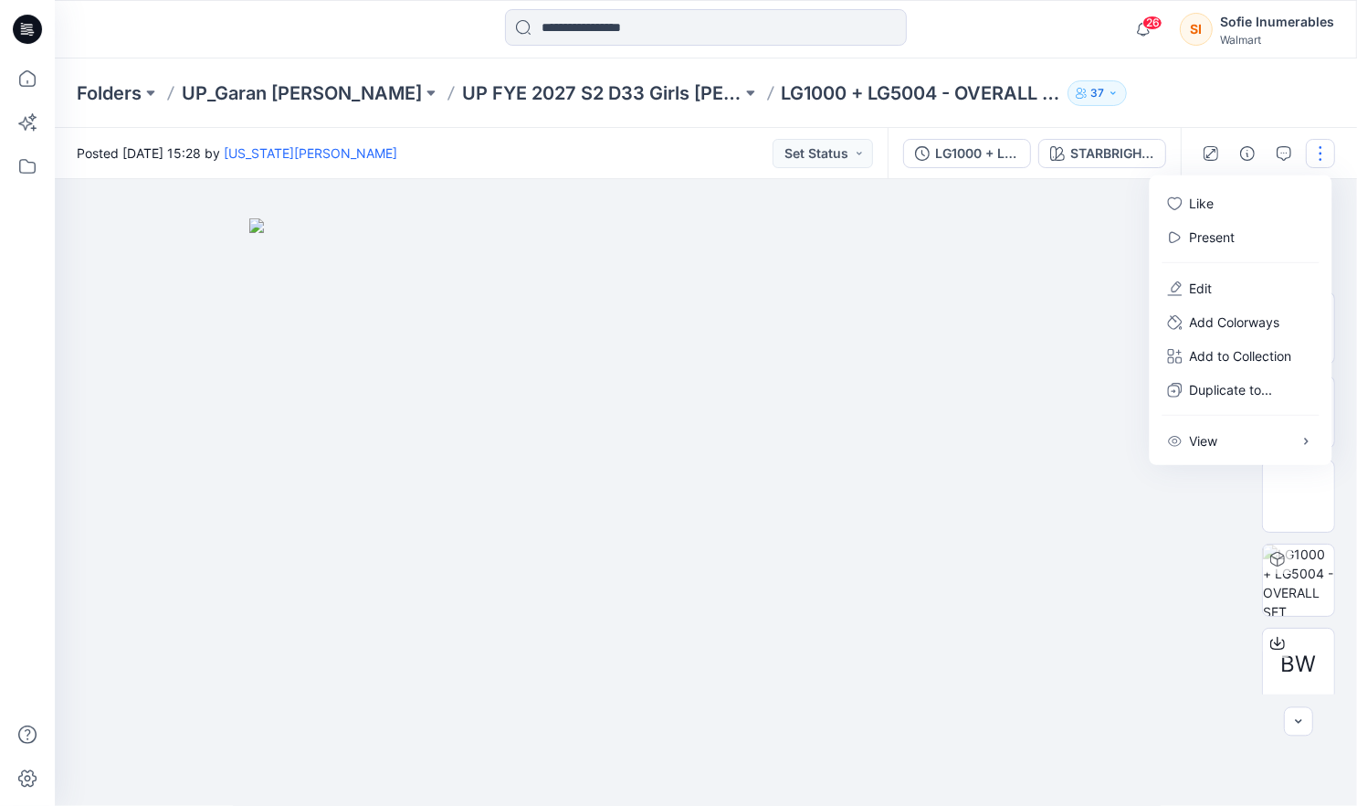
click at [1243, 211] on body "26 Notifications Tshara Payne has updated TBDHQ_TG PUCKER RIB SHORT with TBDHQ_…" at bounding box center [678, 403] width 1357 height 806
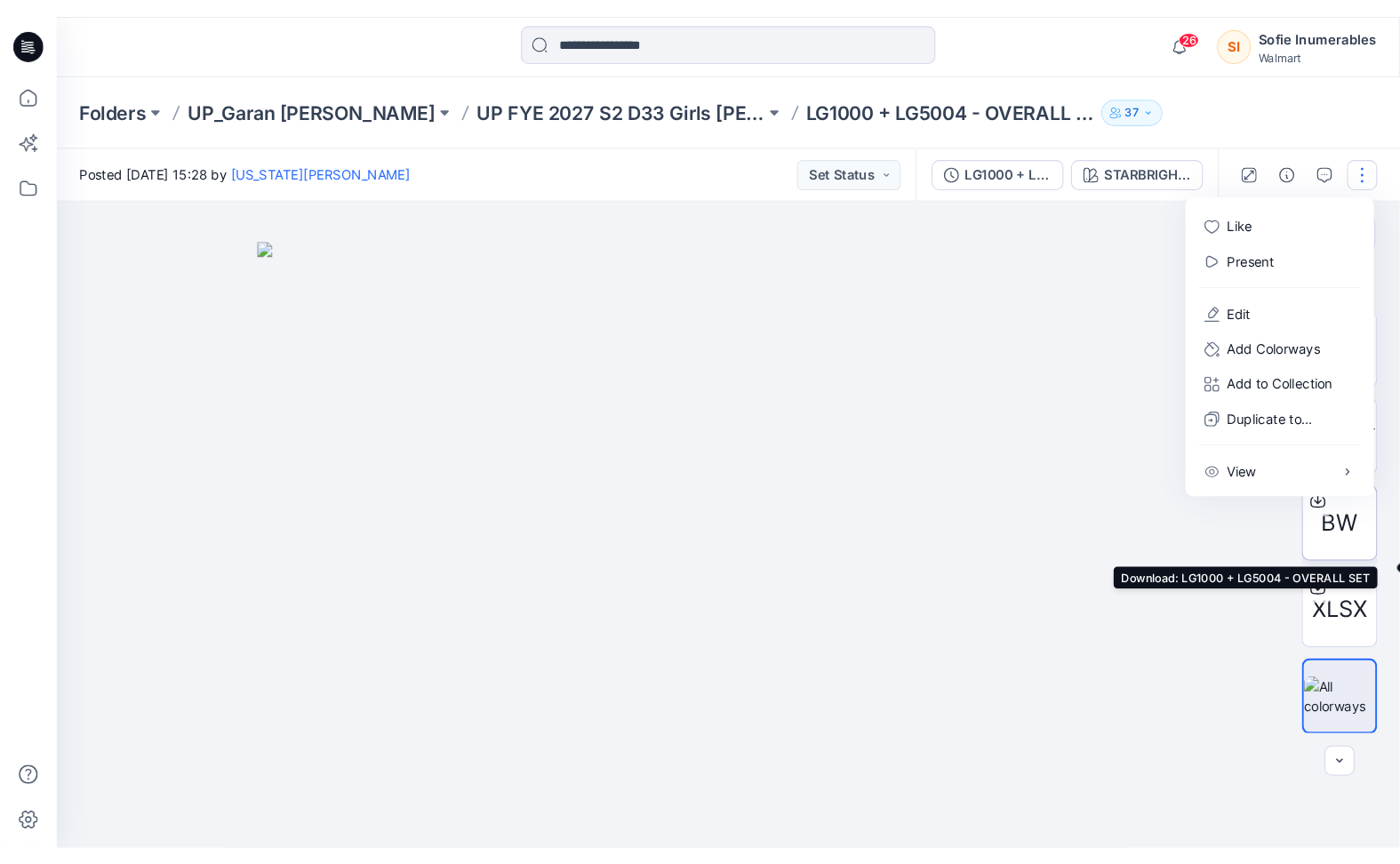
scroll to position [169, 0]
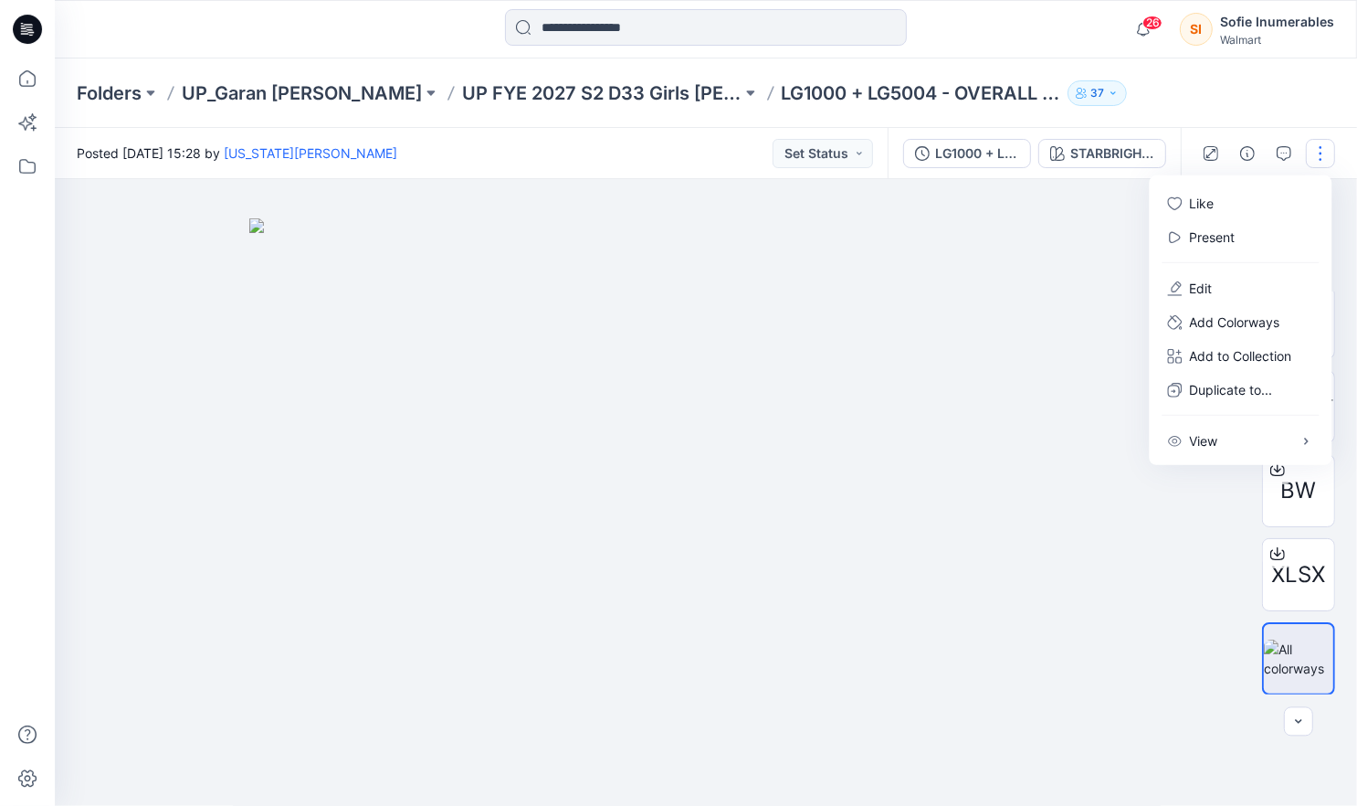
click at [1314, 155] on button "button" at bounding box center [1320, 153] width 29 height 29
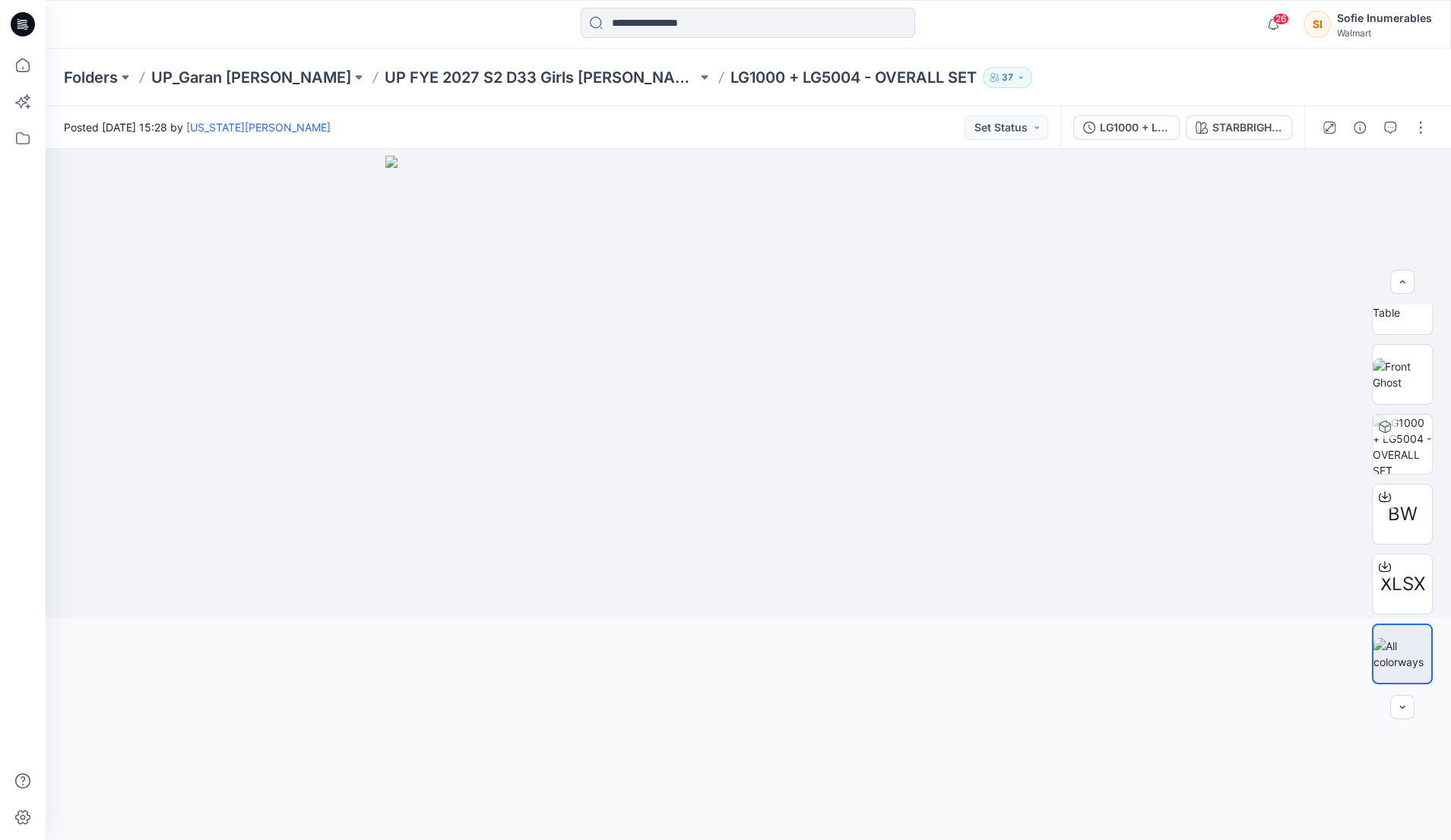
scroll to position [100, 0]
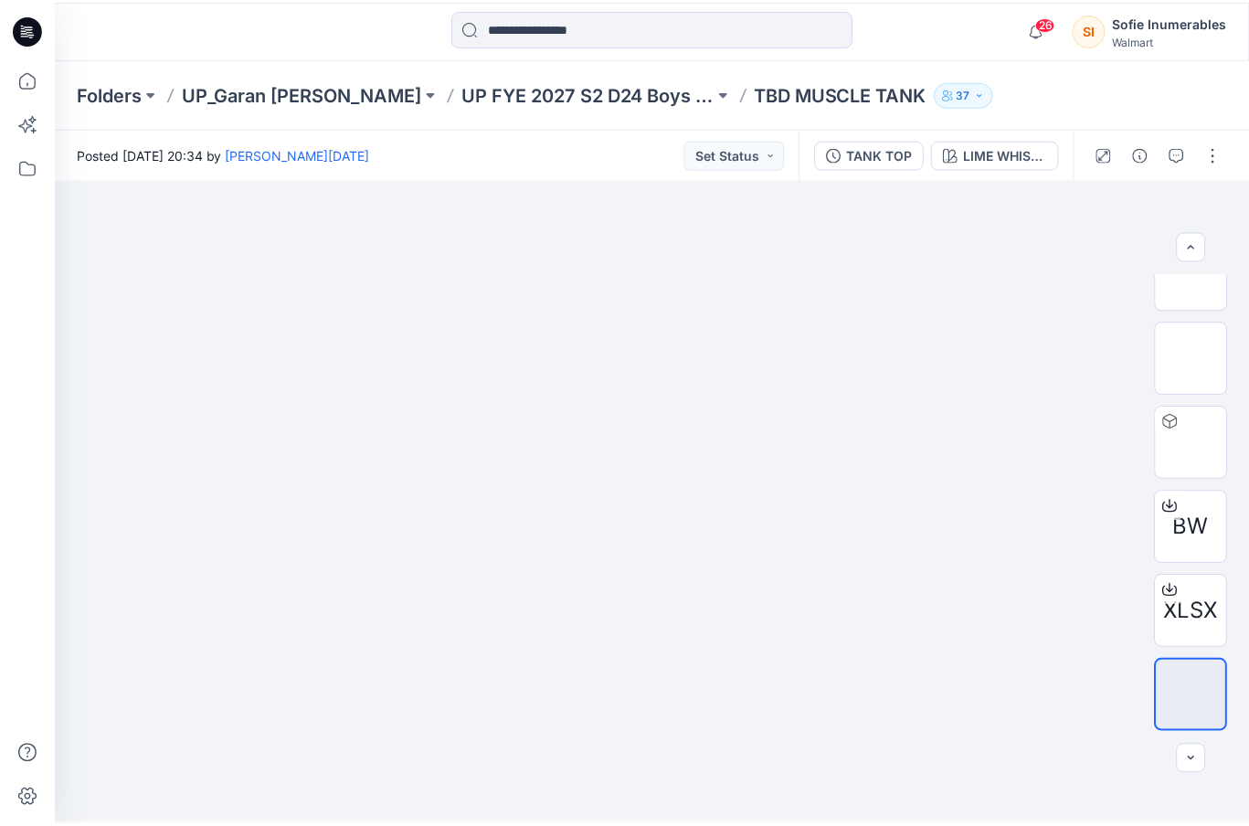
scroll to position [120, 0]
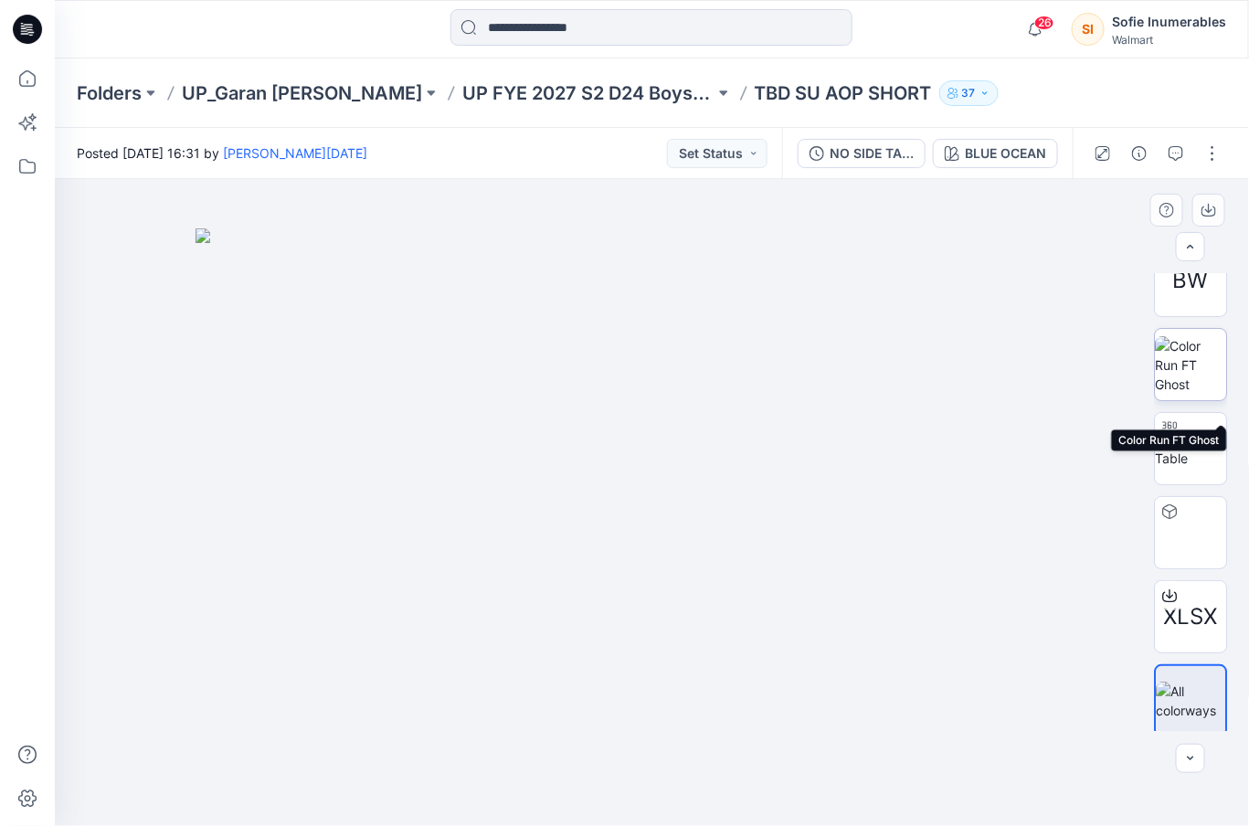
scroll to position [37, 0]
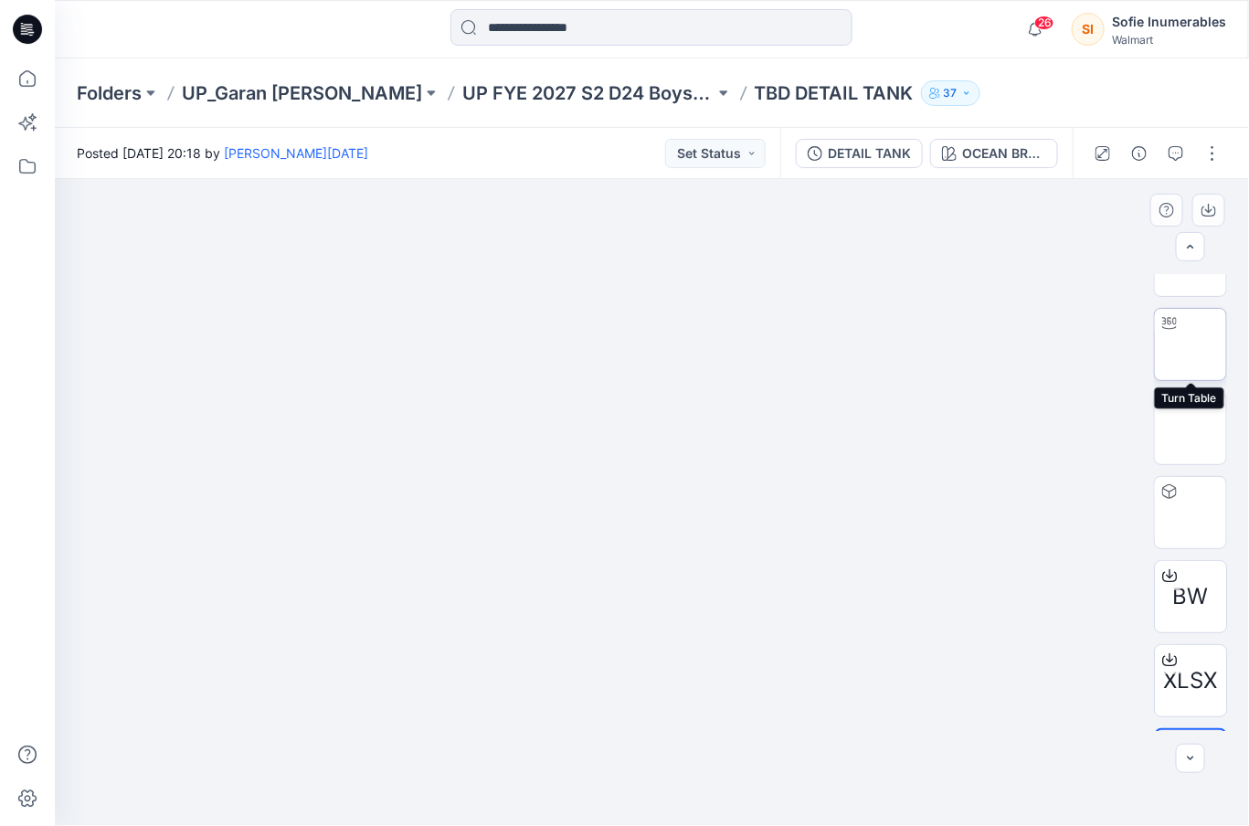
scroll to position [120, 0]
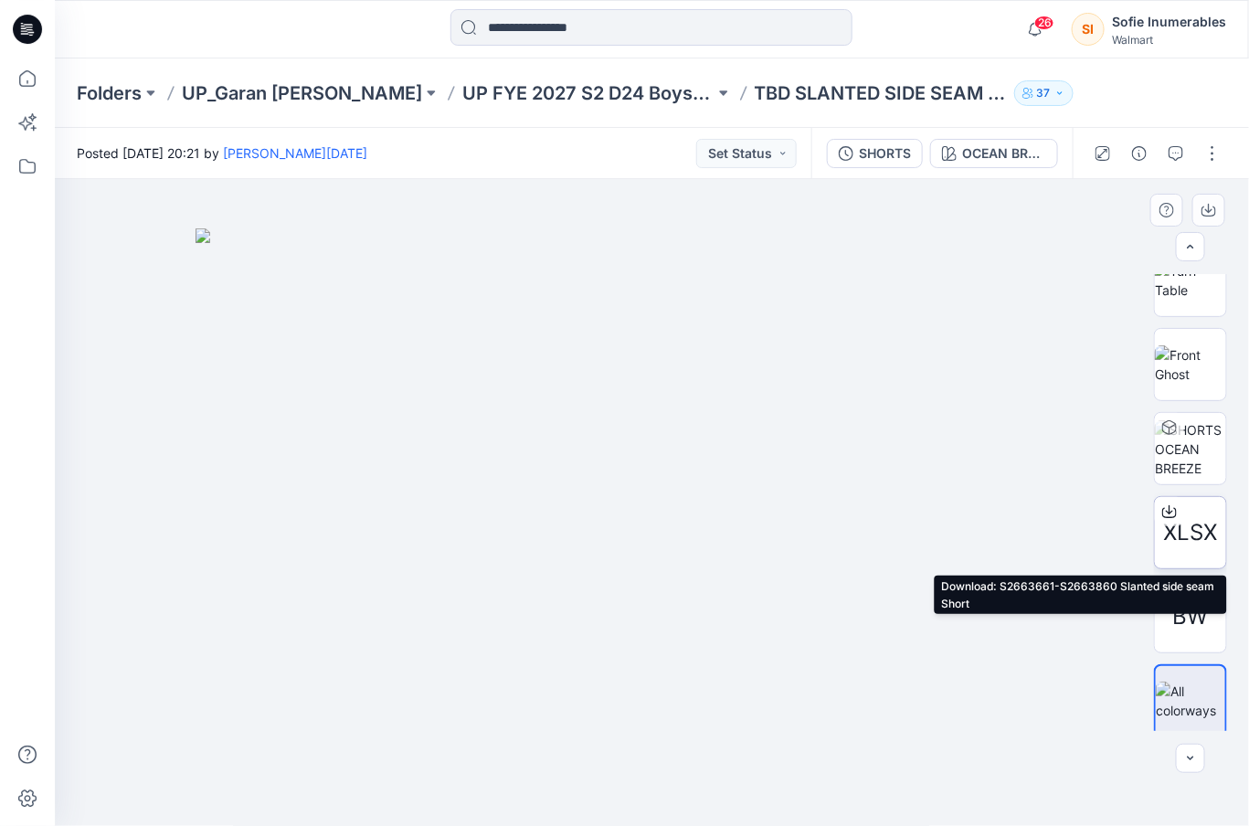
scroll to position [120, 0]
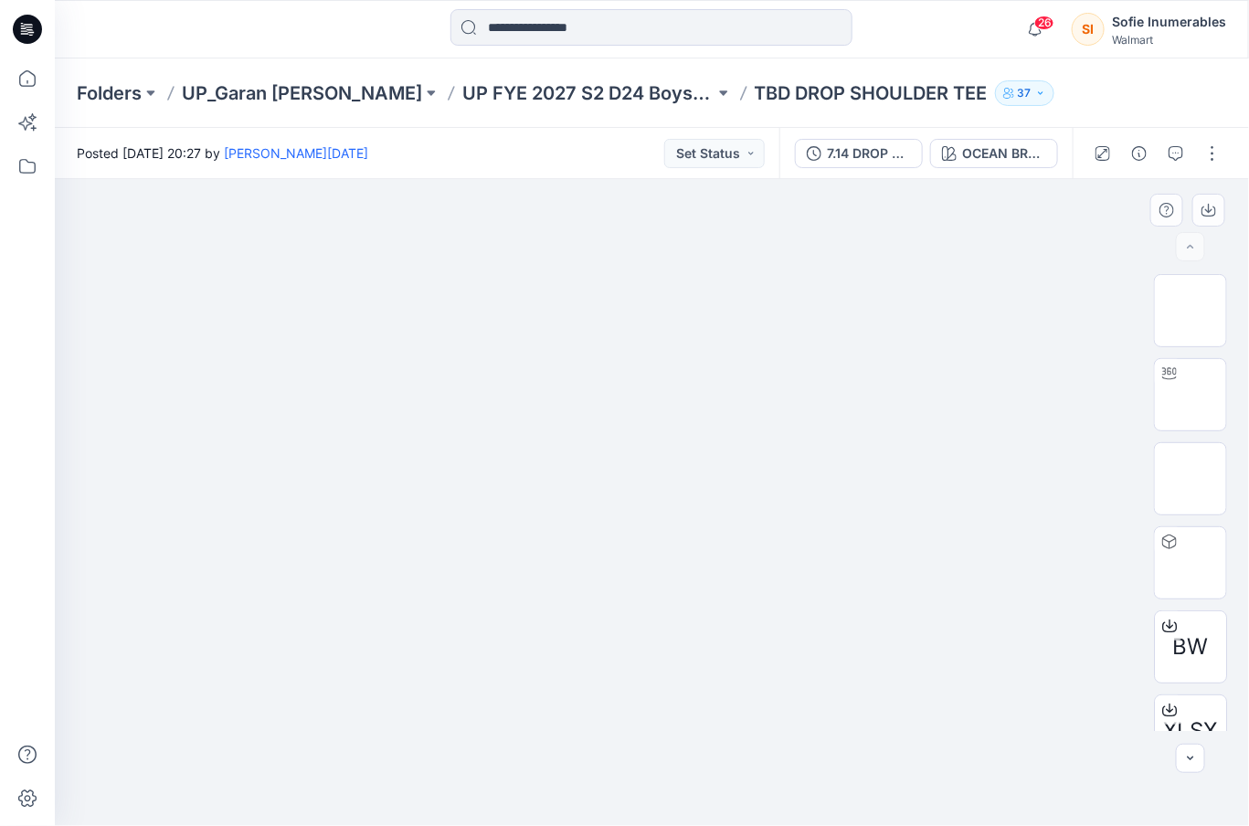
drag, startPoint x: 361, startPoint y: 268, endPoint x: 502, endPoint y: 255, distance: 142.2
click at [360, 228] on img at bounding box center [651, 228] width 913 height 0
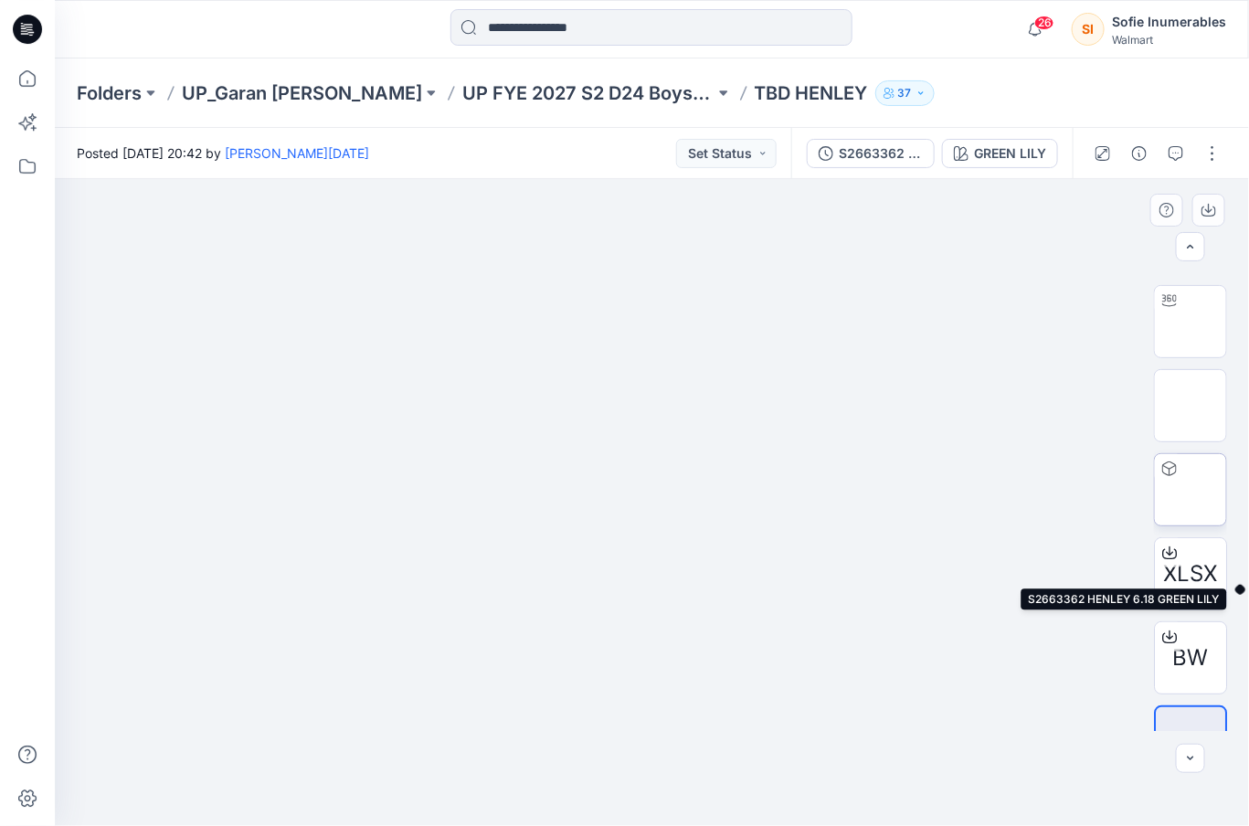
scroll to position [120, 0]
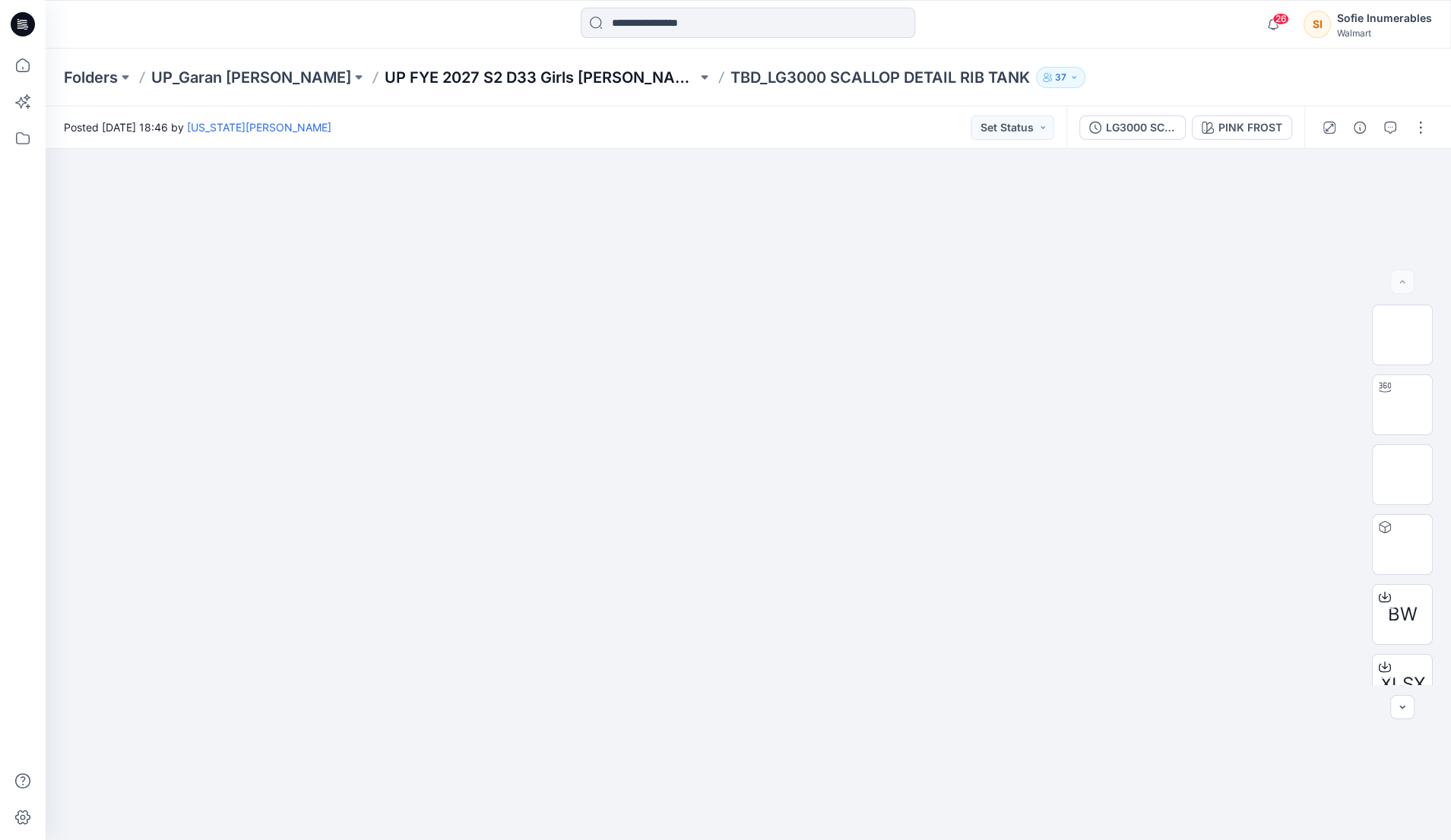
click at [525, 76] on p "UP FYE 2027 S2 D33 Girls [PERSON_NAME]" at bounding box center [540, 77] width 312 height 22
